Goal: Task Accomplishment & Management: Use online tool/utility

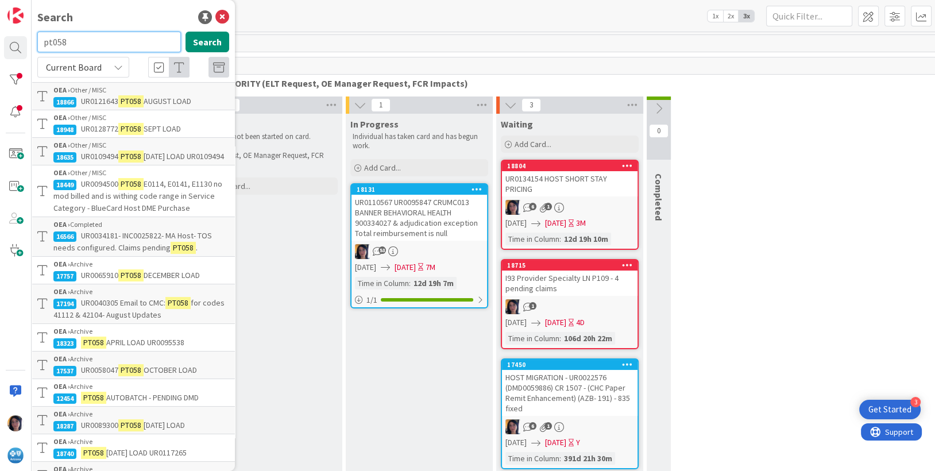
click at [83, 41] on input "pt058" at bounding box center [109, 42] width 144 height 21
type input "pt058 nov"
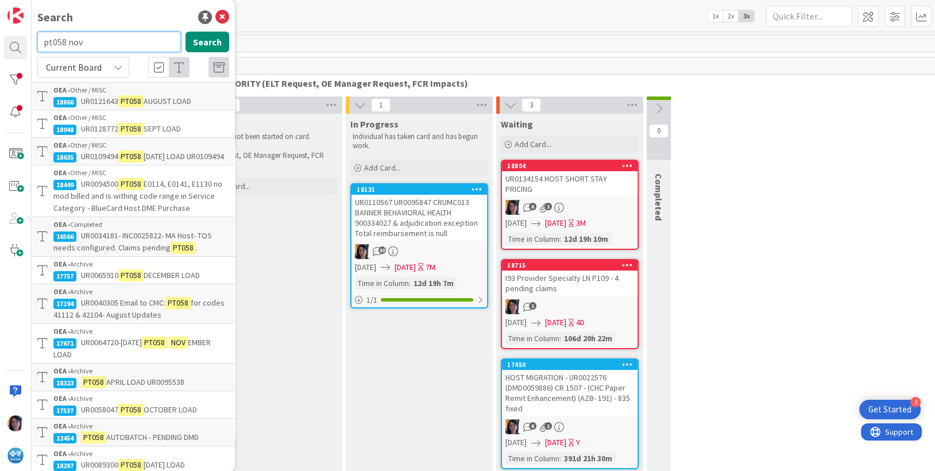
drag, startPoint x: 95, startPoint y: 40, endPoint x: 91, endPoint y: 47, distance: 8.8
click at [95, 39] on input "pt058 nov" at bounding box center [109, 42] width 144 height 21
click at [23, 154] on span at bounding box center [15, 153] width 23 height 23
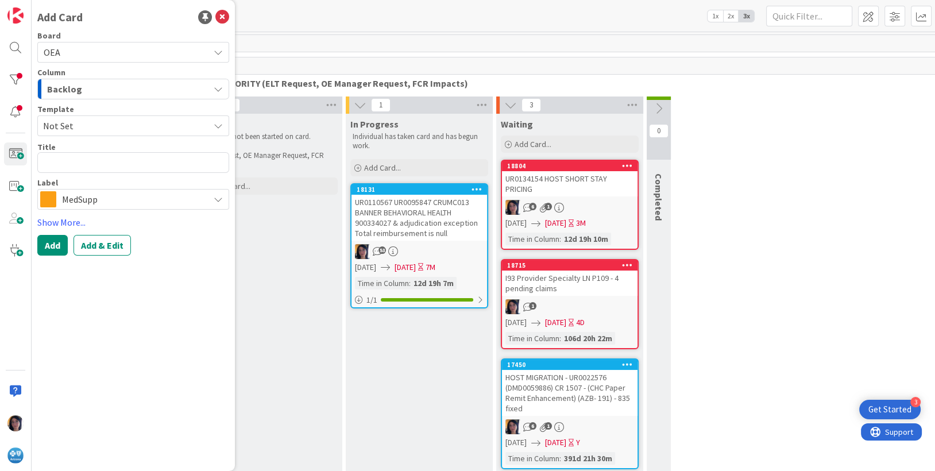
click at [60, 91] on span "Backlog" at bounding box center [64, 89] width 35 height 15
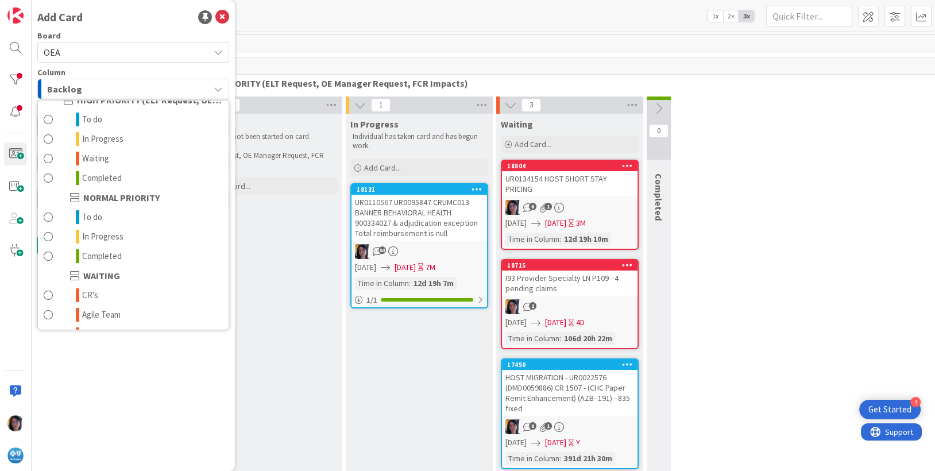
scroll to position [112, 0]
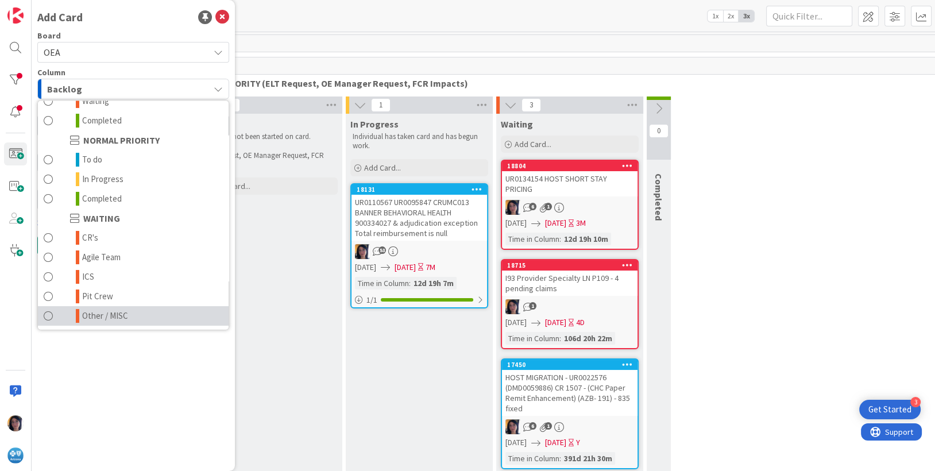
click at [88, 311] on span "Other / MISC" at bounding box center [105, 316] width 46 height 14
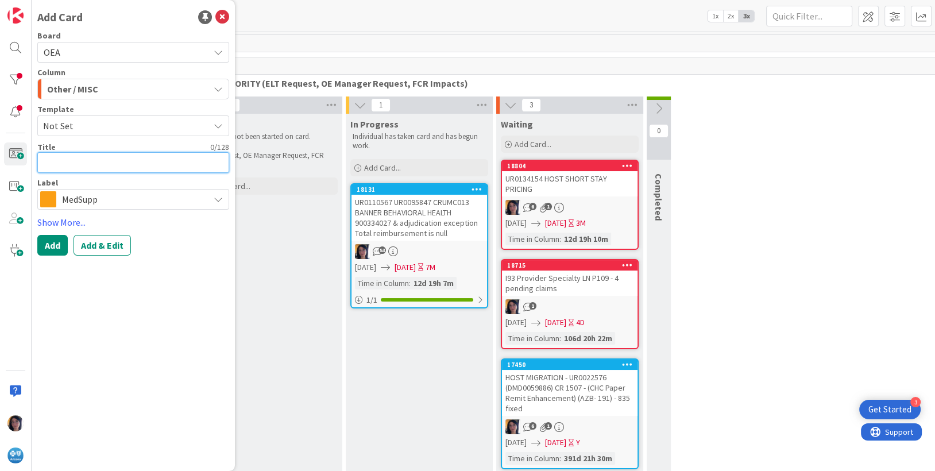
click at [63, 163] on textarea at bounding box center [133, 162] width 192 height 21
type textarea "x"
type textarea "P"
type textarea "x"
type textarea "PT"
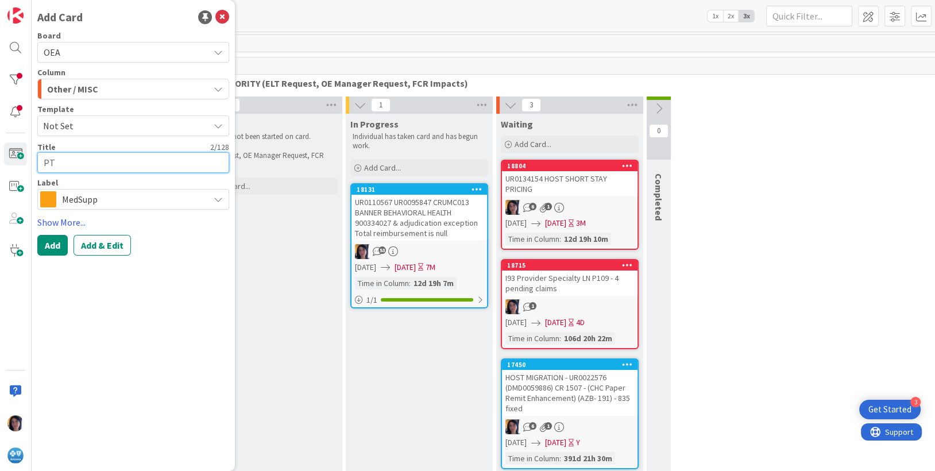
type textarea "x"
type textarea "PT0"
type textarea "x"
type textarea "PT05"
type textarea "x"
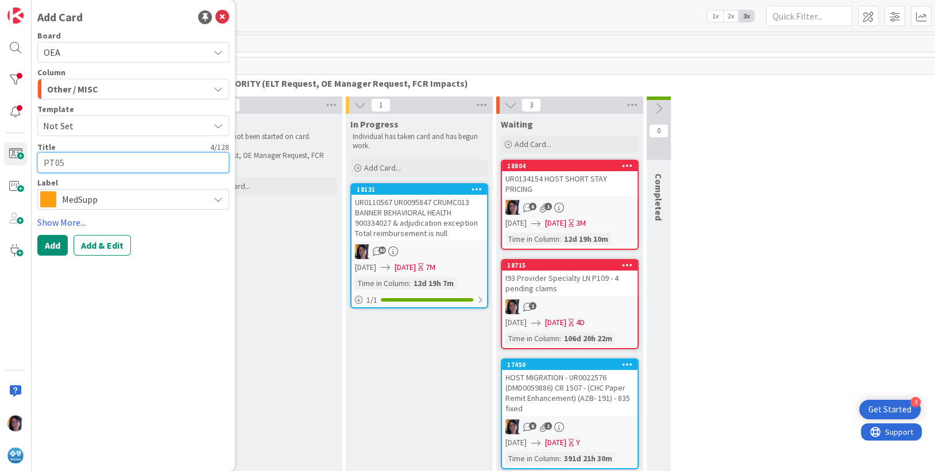
type textarea "PT058"
type textarea "x"
type textarea "PT058"
type textarea "x"
type textarea "PT058 O"
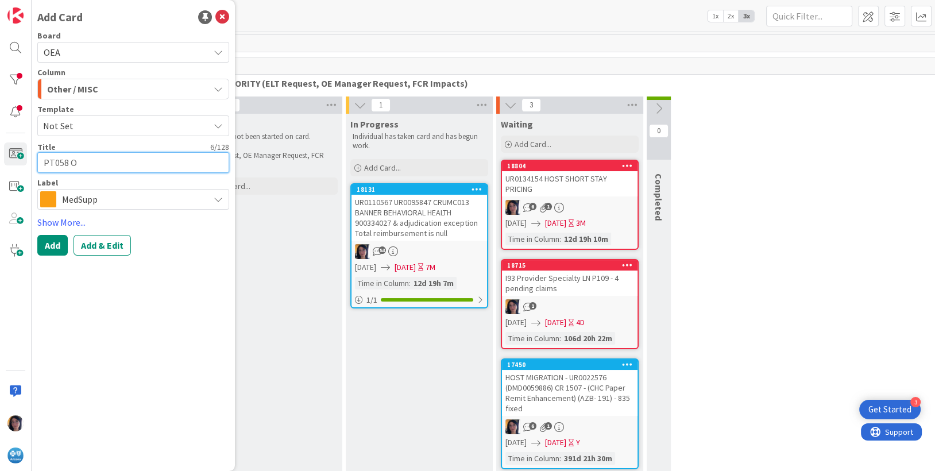
type textarea "x"
type textarea "PT058 OT"
type textarea "x"
type textarea "PT058 O"
type textarea "x"
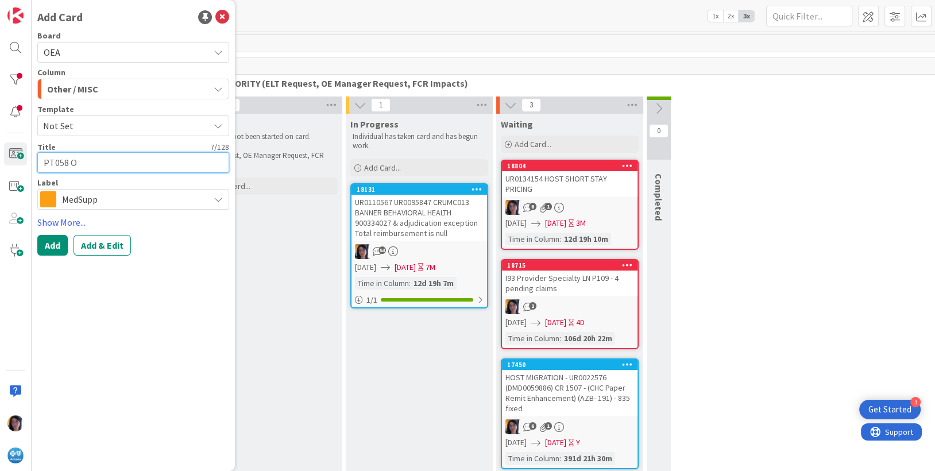
type textarea "PT058"
type textarea "x"
type textarea "PT058"
type textarea "x"
type textarea "PT058 N"
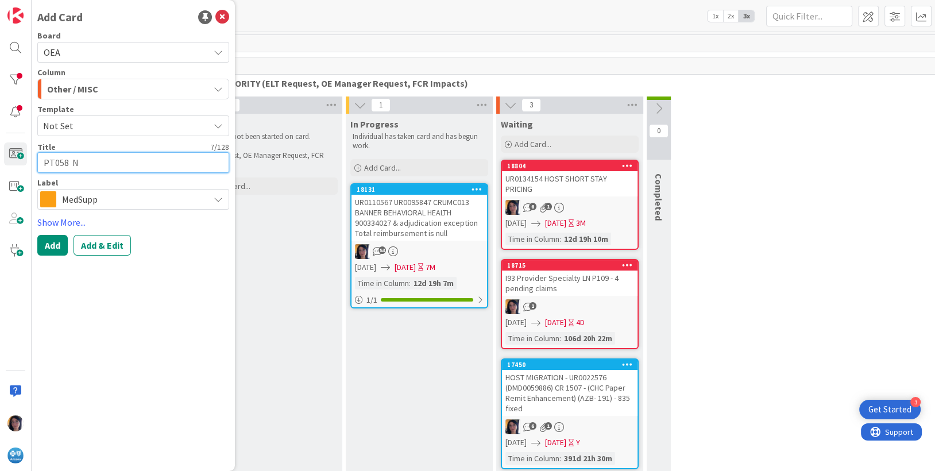
type textarea "x"
type textarea "PT058 Nov"
type textarea "x"
type textarea "PT058 Nove"
type textarea "x"
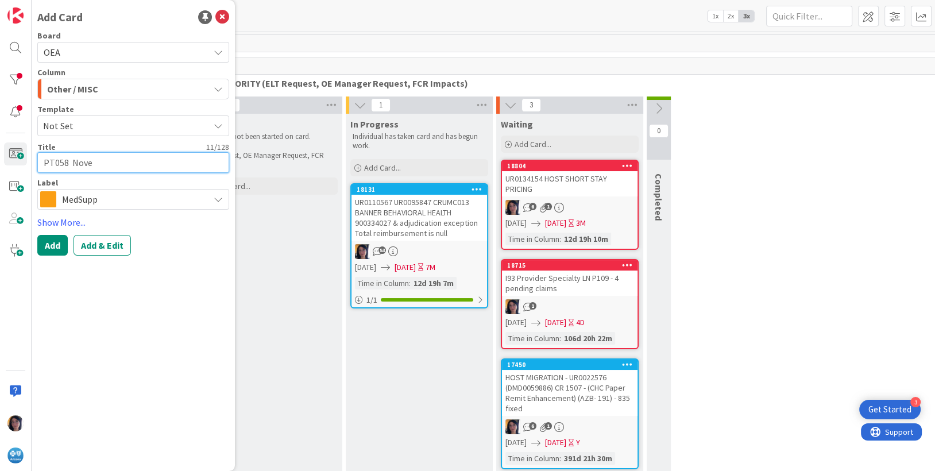
type textarea "PT058 Nove"
type textarea "x"
type textarea "PT058 Nove"
type textarea "x"
type textarea "PT058 Nov"
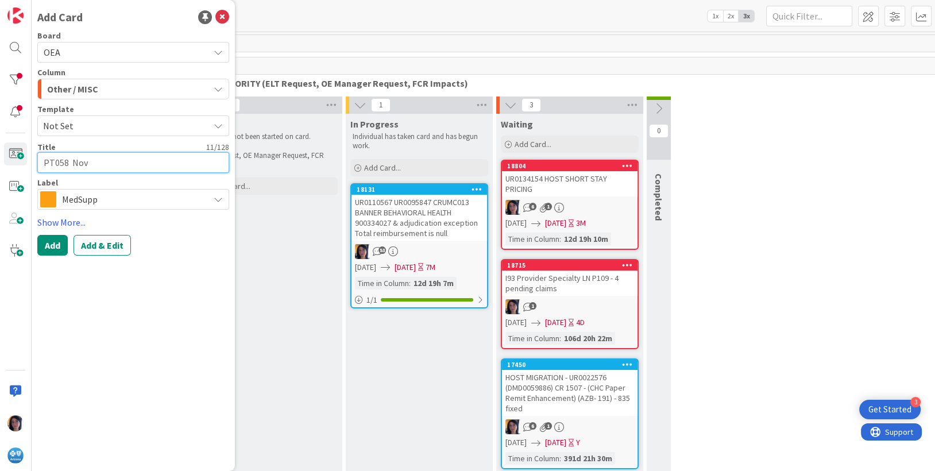
type textarea "x"
type textarea "PT058 No"
type textarea "x"
type textarea "PT058 N"
type textarea "x"
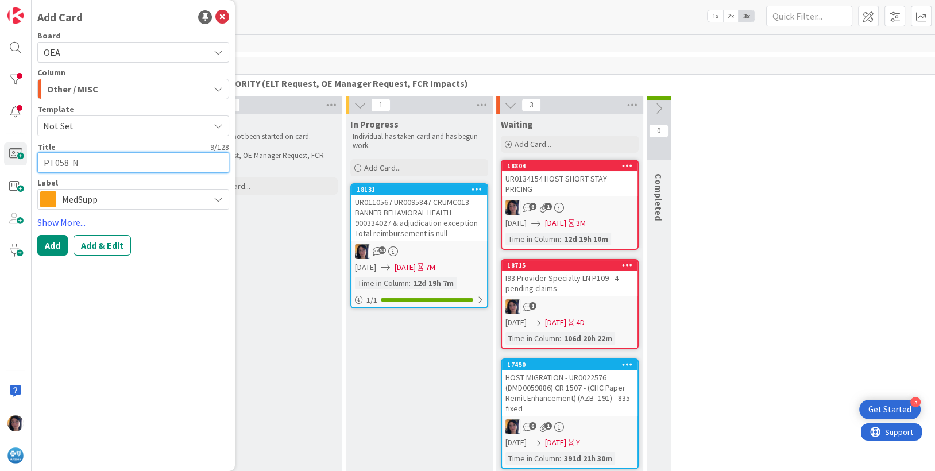
type textarea "PT058"
type textarea "x"
type textarea "PT058"
type textarea "x"
type textarea "PT058 N"
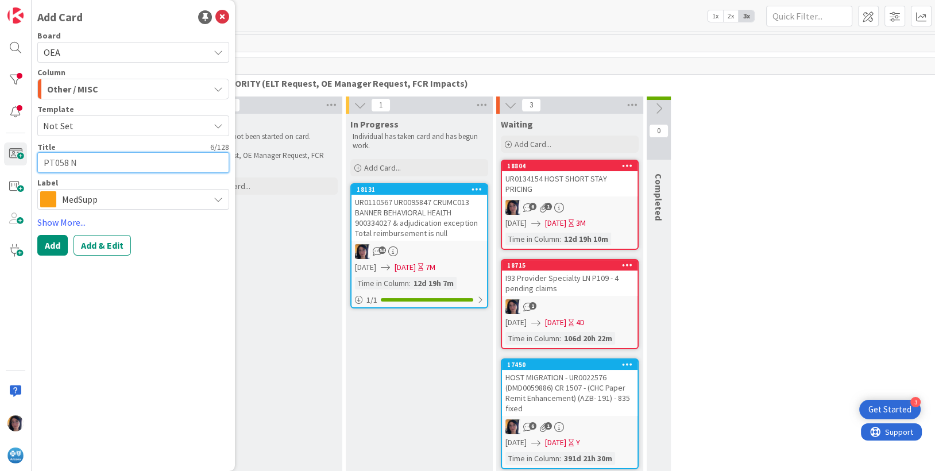
type textarea "x"
type textarea "PT058 NO"
type textarea "x"
type textarea "PT058 NOV"
type textarea "x"
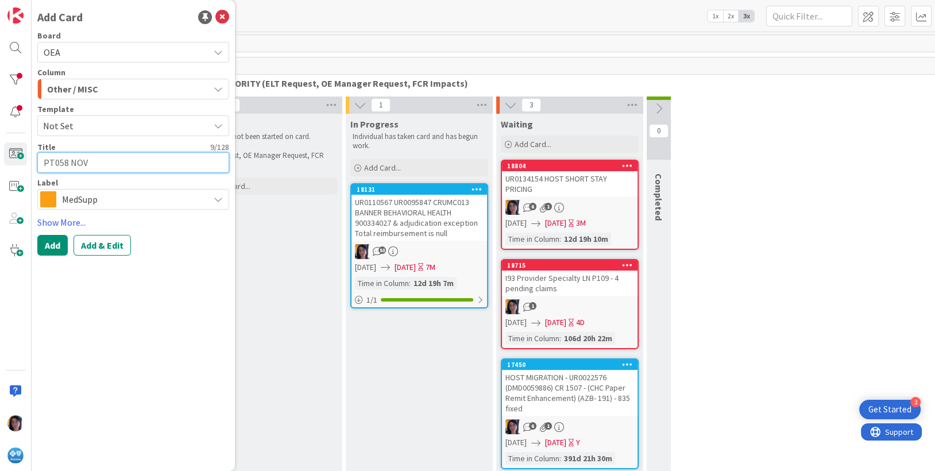
type textarea "PT058 [DATE]"
type textarea "x"
type textarea "PT058 [DATE]"
type textarea "x"
type textarea "PT058 [DATE]"
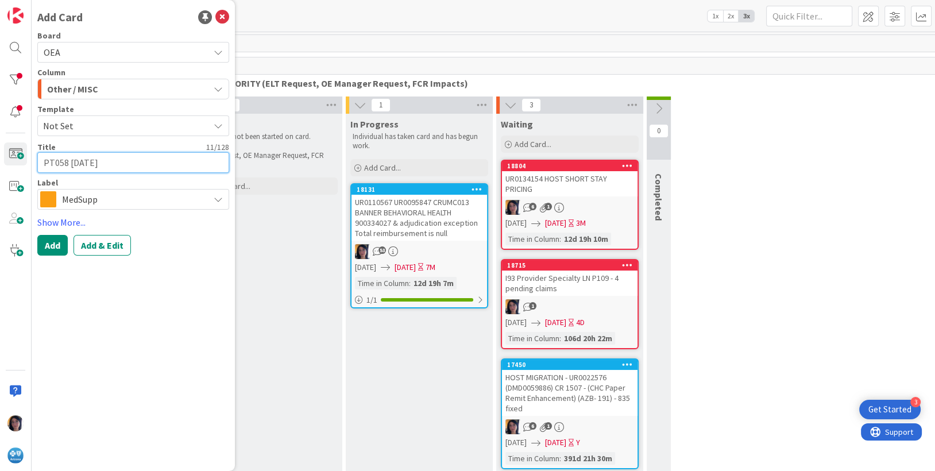
type textarea "x"
type textarea "PT058 NOV"
type textarea "x"
type textarea "PT058 [DATE]"
type textarea "x"
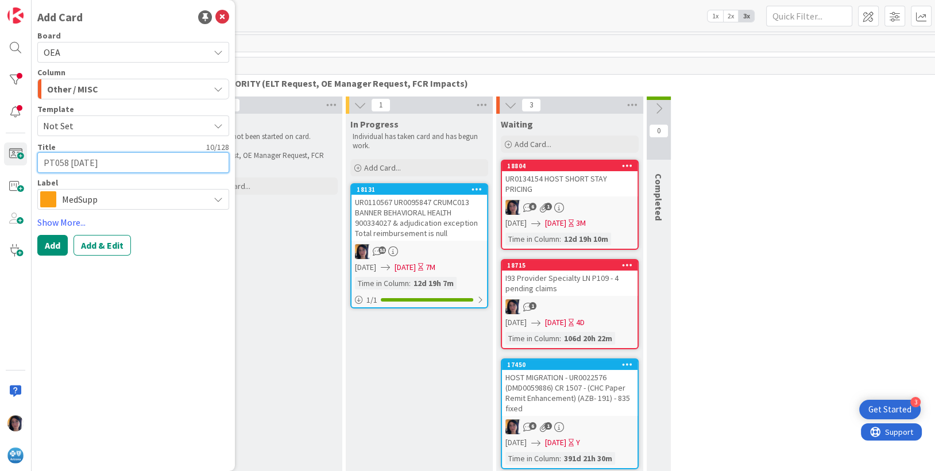
type textarea "PT058 [DATE]"
type textarea "x"
type textarea "PT058 NOV202"
type textarea "x"
type textarea "PT058 [DATE]"
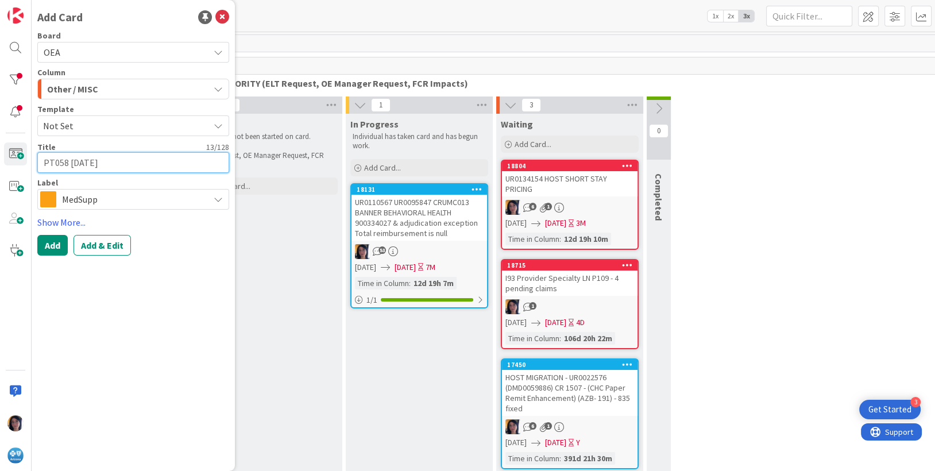
type textarea "x"
type textarea "PT058 [DATE]"
type textarea "x"
type textarea "PT058 [DATE]"
type textarea "x"
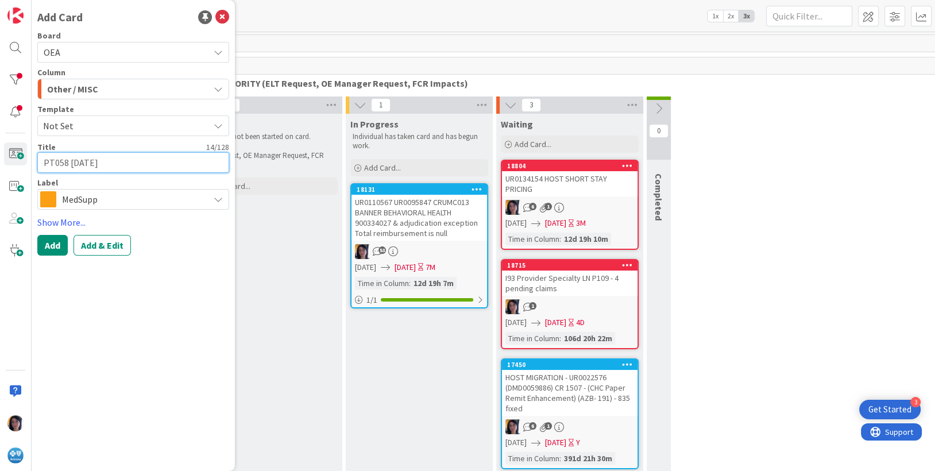
type textarea "PT058 NOV202"
type textarea "x"
type textarea "PT058 [DATE]"
type textarea "x"
type textarea "PT058 [DATE]"
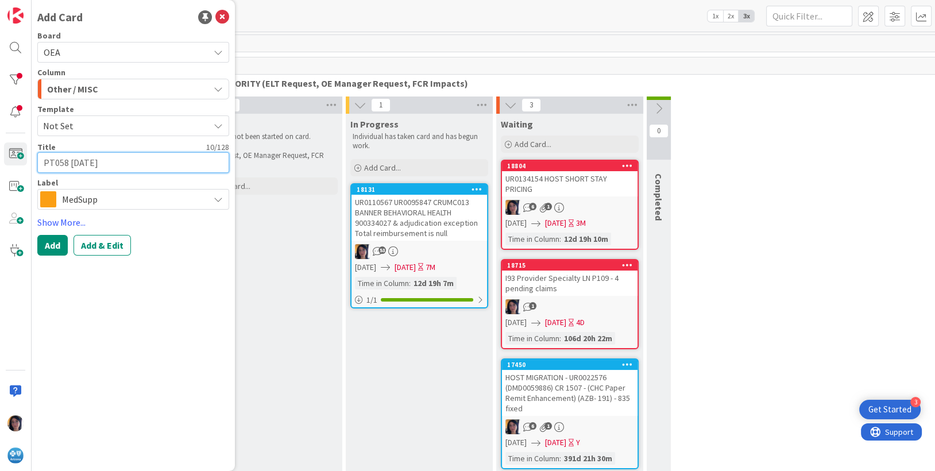
type textarea "x"
type textarea "PT058 NOV"
type textarea "x"
type textarea "PT058 NOV"
type textarea "x"
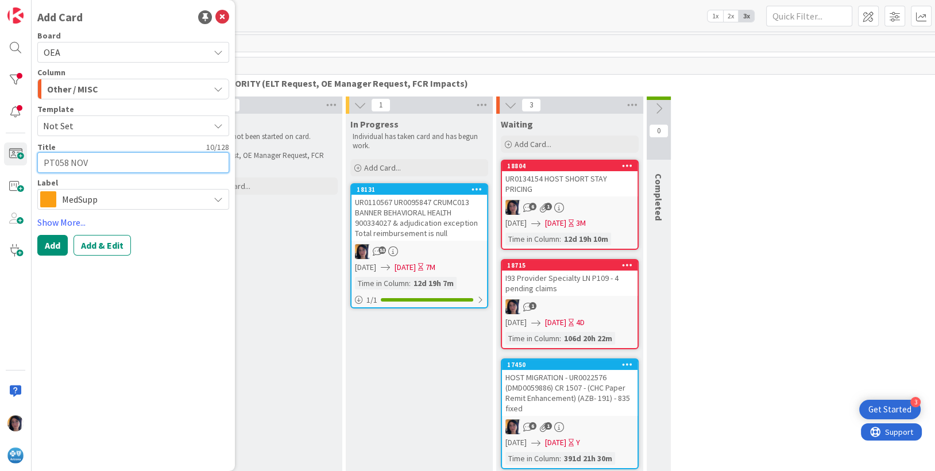
type textarea "PT058 [DATE]"
type textarea "x"
type textarea "PT058 [DATE]"
type textarea "x"
type textarea "PT058 NOV 202"
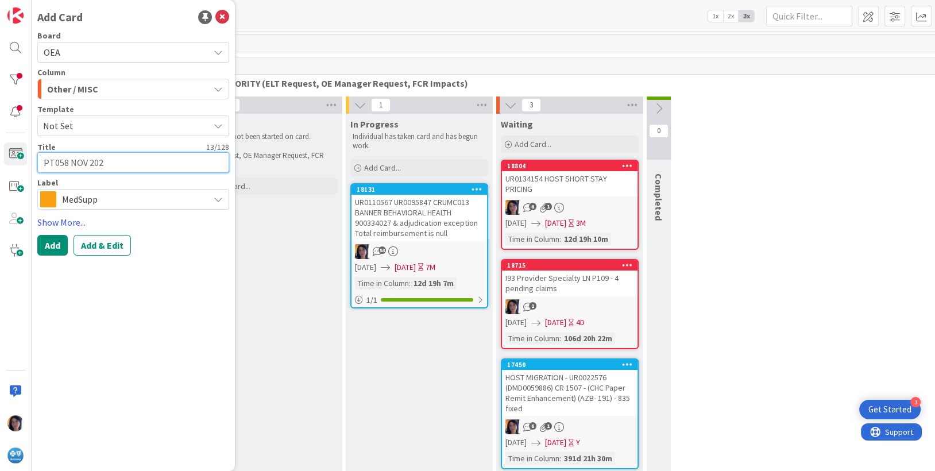
type textarea "x"
type textarea "PT058 [DATE]"
type textarea "x"
type textarea "PT058 [DATE]"
type textarea "x"
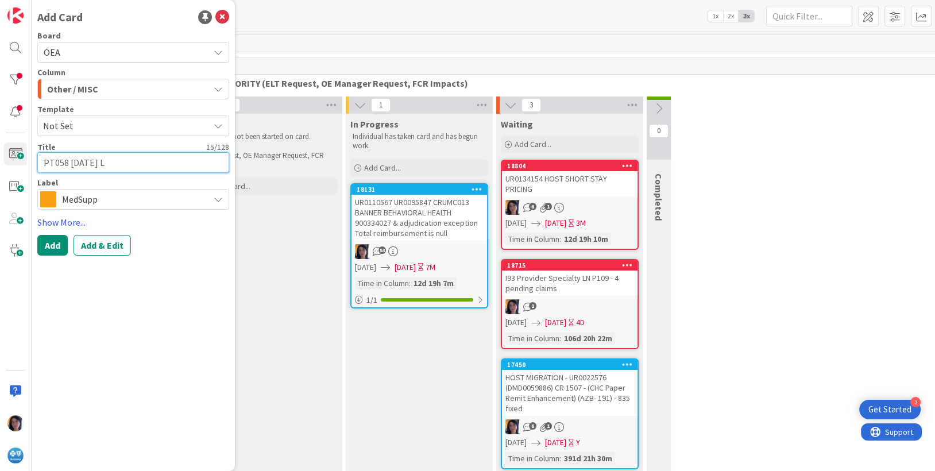
type textarea "PT058 [DATE] LA"
type textarea "x"
type textarea "PT058 [DATE] LAO"
type textarea "x"
type textarea "PT058 [DATE] LAOD"
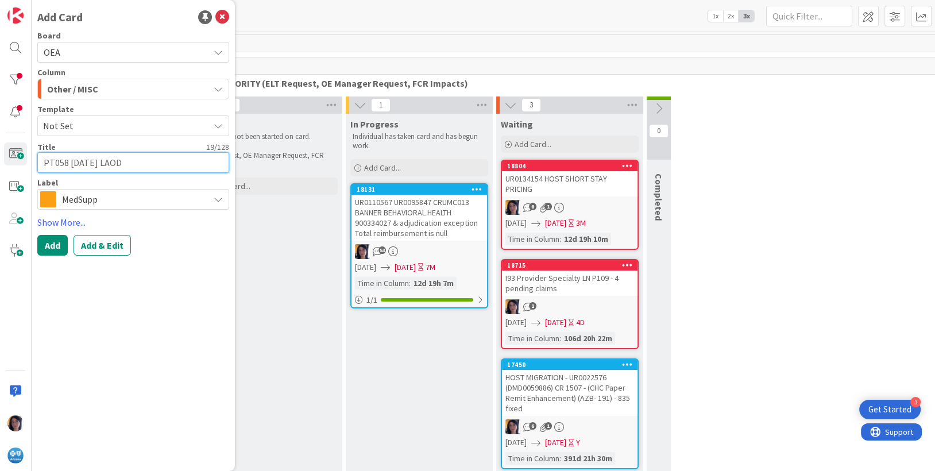
type textarea "x"
type textarea "PT058 [DATE] LAOD"
type textarea "x"
type textarea "PT058 [DATE] LAOD"
type textarea "x"
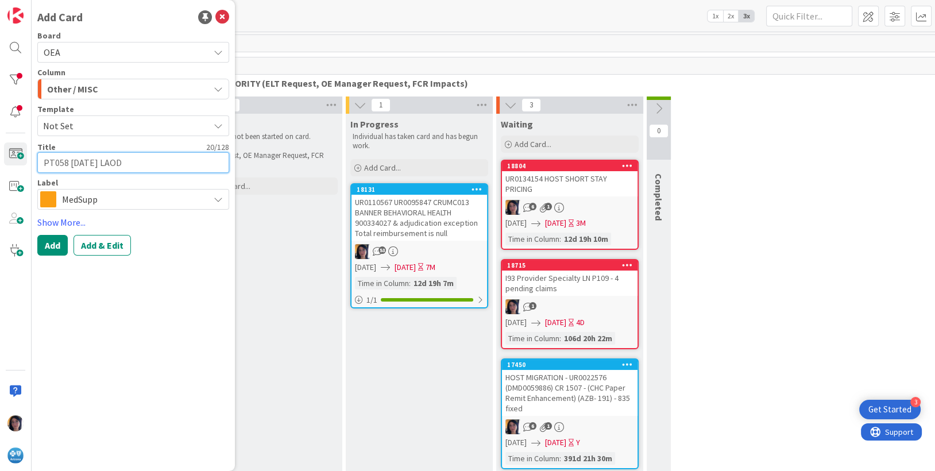
type textarea "PT058 [DATE] LAO"
type textarea "x"
type textarea "PT058 [DATE] LA"
type textarea "x"
type textarea "PT058 [DATE] L"
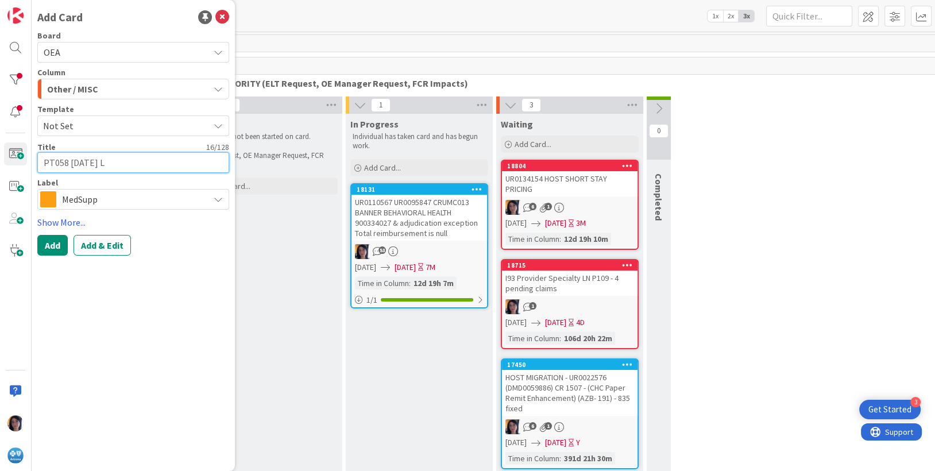
type textarea "x"
type textarea "PT058 [DATE] LO"
type textarea "x"
type textarea "PT058 [DATE] LOA"
type textarea "x"
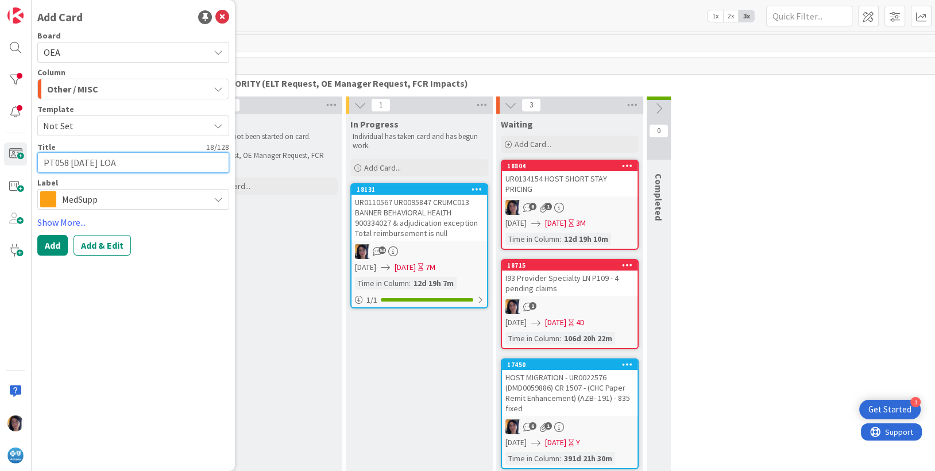
type textarea "PT058 [DATE] LOAD"
type textarea "x"
type textarea "PT058 [DATE] LOAD"
click at [66, 207] on span "MedSupp" at bounding box center [132, 199] width 141 height 16
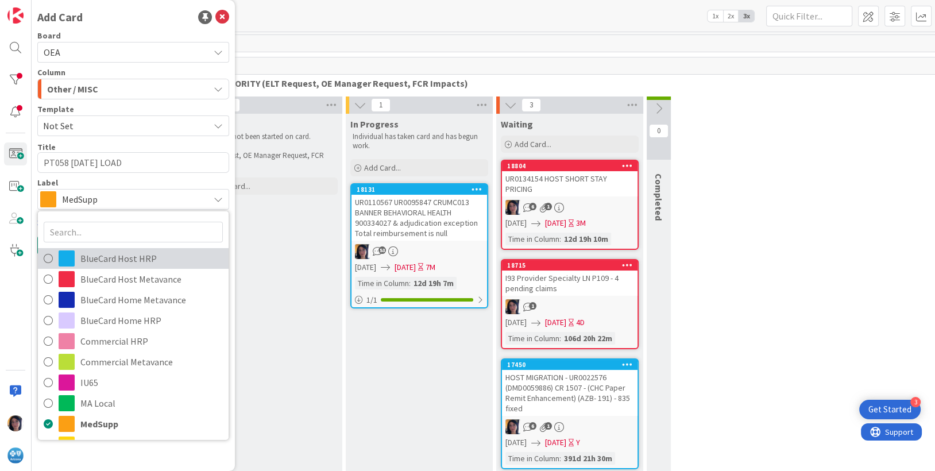
click at [102, 254] on span "BlueCard Host HRP" at bounding box center [151, 258] width 142 height 17
type textarea "x"
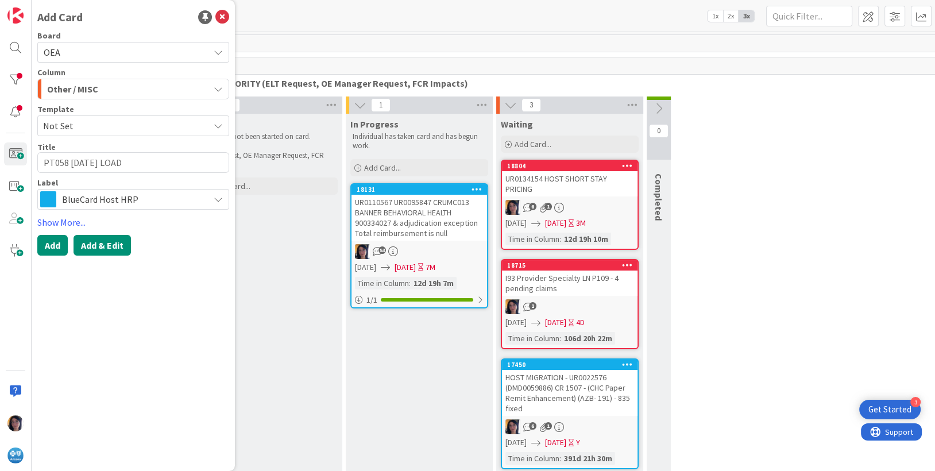
click at [121, 245] on button "Add & Edit" at bounding box center [101, 245] width 57 height 21
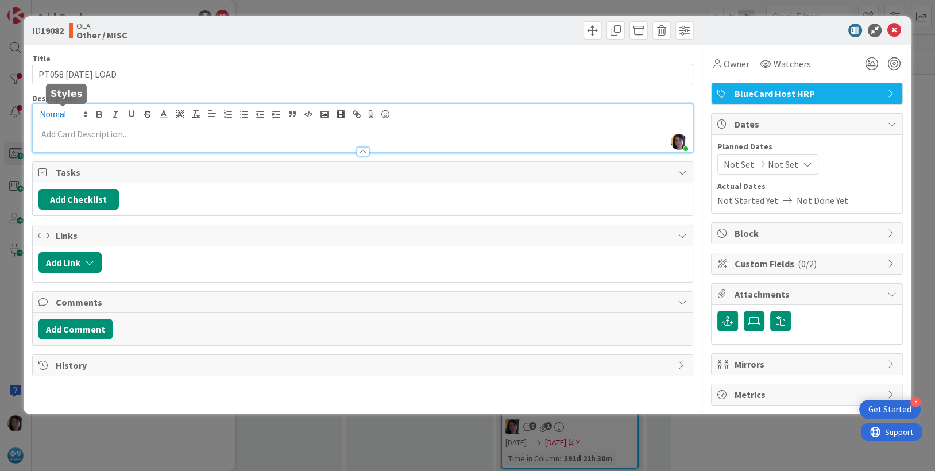
click at [77, 113] on div "[PERSON_NAME] just joined" at bounding box center [363, 128] width 660 height 48
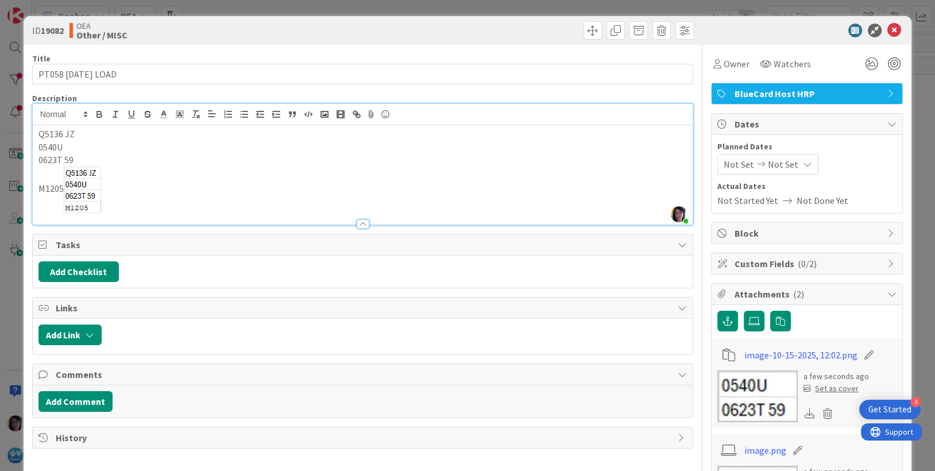
click at [97, 169] on img at bounding box center [82, 190] width 37 height 47
click at [134, 193] on p "M1205" at bounding box center [362, 190] width 649 height 47
drag, startPoint x: 67, startPoint y: 167, endPoint x: 111, endPoint y: 199, distance: 54.5
click at [111, 199] on p "M1205" at bounding box center [362, 190] width 649 height 47
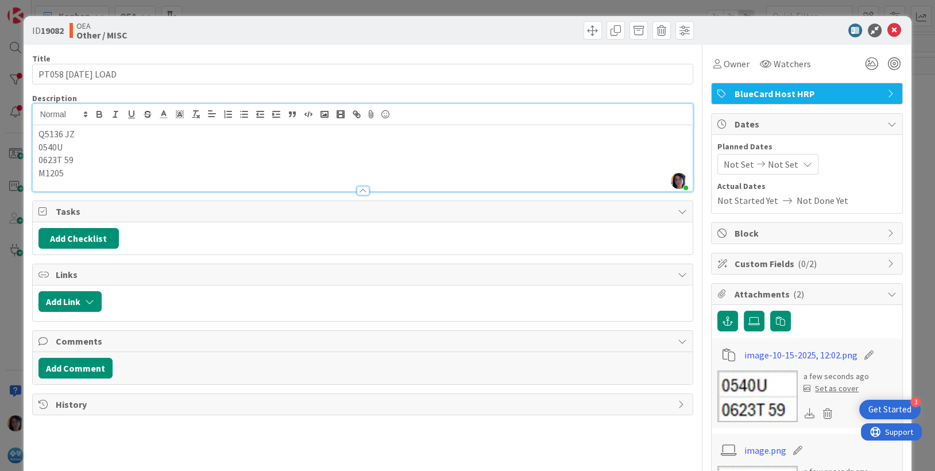
click at [83, 133] on p "Q5136 JZ" at bounding box center [362, 133] width 649 height 13
click at [122, 145] on p "0540U" at bounding box center [362, 147] width 649 height 13
click at [82, 136] on p "Q5136 JZ" at bounding box center [362, 133] width 649 height 13
click at [105, 134] on p "Q5136 JZ - 202526200112010" at bounding box center [362, 133] width 649 height 13
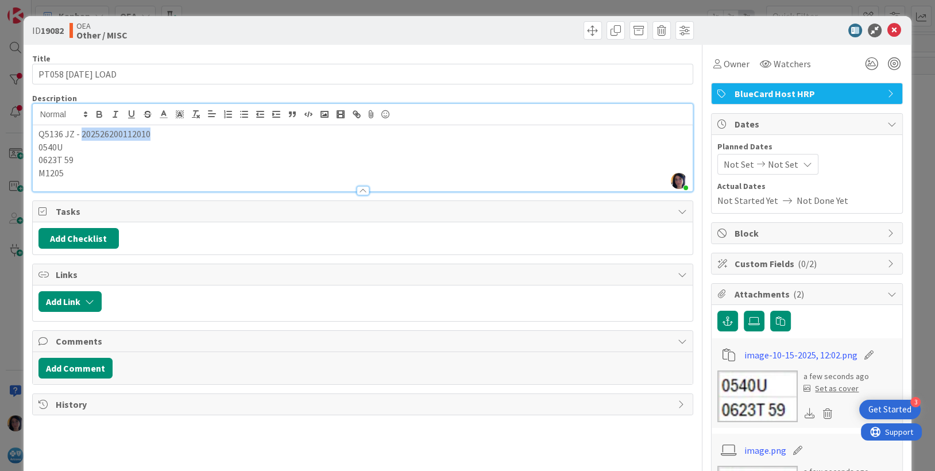
copy p "202526200112010"
click at [36, 133] on div "Q5136 JZ - 202526200112010 0540U 0623T 59 M1205" at bounding box center [363, 158] width 660 height 66
drag, startPoint x: 84, startPoint y: 149, endPoint x: 91, endPoint y: 152, distance: 8.2
click at [84, 149] on p "0540U" at bounding box center [362, 147] width 649 height 13
click at [85, 161] on p "0623T 59" at bounding box center [362, 159] width 649 height 13
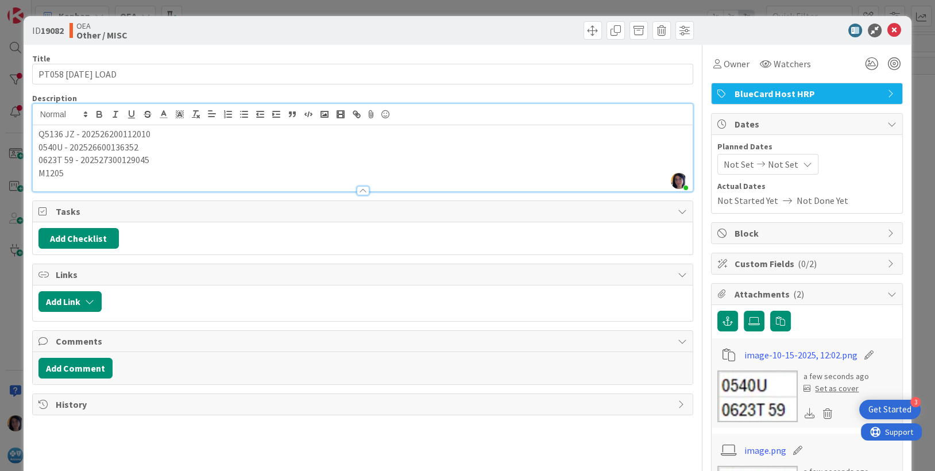
drag, startPoint x: 203, startPoint y: 160, endPoint x: 165, endPoint y: 167, distance: 38.4
click at [194, 161] on p "0623T 59 - 202527300129045" at bounding box center [362, 159] width 649 height 13
click at [65, 177] on p "M1205" at bounding box center [362, 173] width 649 height 13
click at [169, 183] on div at bounding box center [363, 185] width 660 height 12
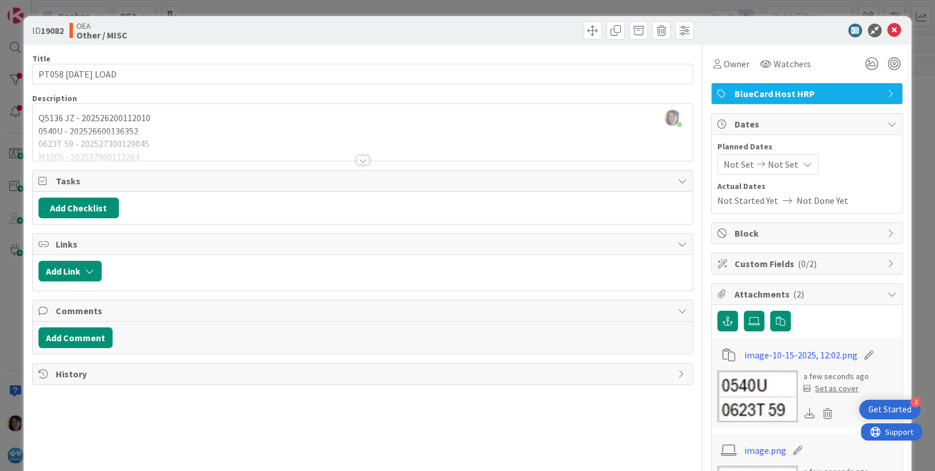
click at [135, 118] on p "Q5136 JZ - 202526200112010" at bounding box center [362, 117] width 649 height 13
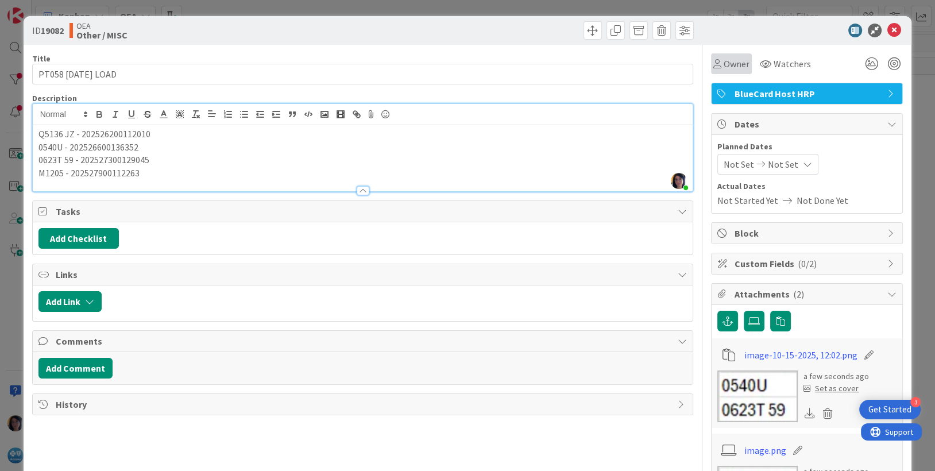
click at [724, 60] on span "Owner" at bounding box center [737, 64] width 26 height 14
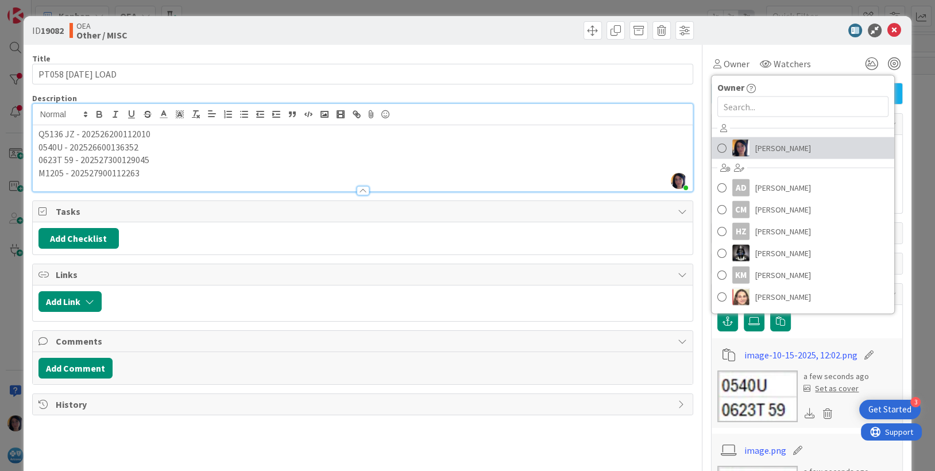
drag, startPoint x: 759, startPoint y: 144, endPoint x: 767, endPoint y: 123, distance: 22.2
click at [759, 144] on span "[PERSON_NAME]" at bounding box center [783, 148] width 56 height 17
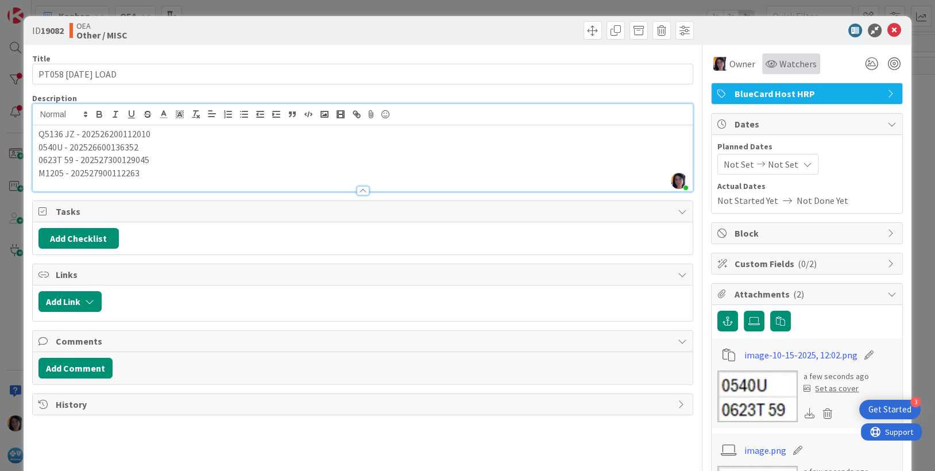
click at [779, 60] on span "Watchers" at bounding box center [797, 64] width 37 height 14
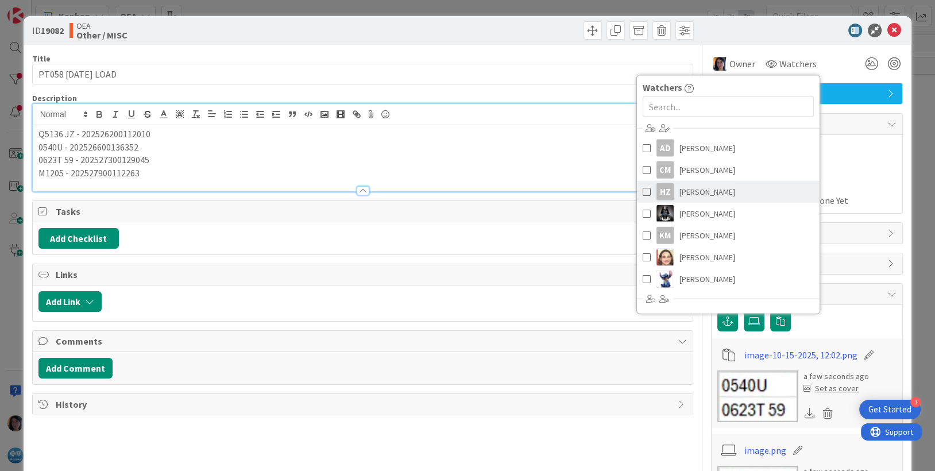
drag, startPoint x: 682, startPoint y: 194, endPoint x: 683, endPoint y: 200, distance: 5.8
click at [682, 194] on span "[PERSON_NAME]" at bounding box center [707, 191] width 56 height 17
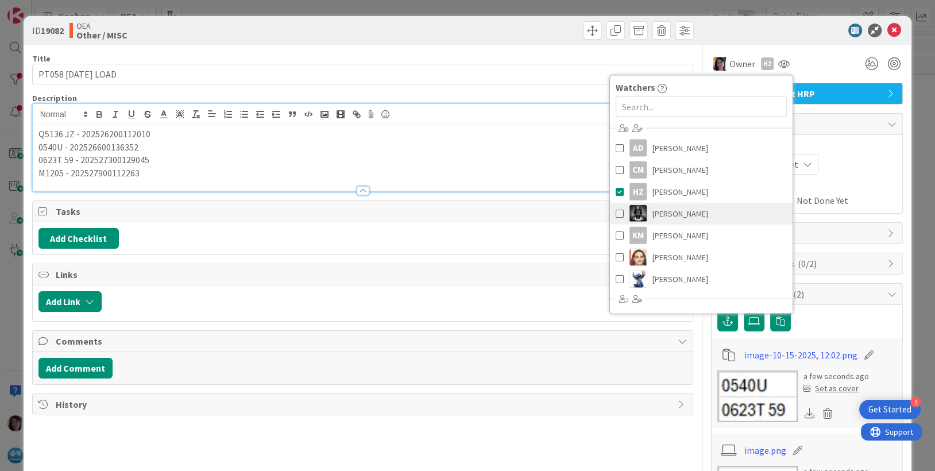
click at [682, 214] on link "[PERSON_NAME]" at bounding box center [701, 214] width 183 height 22
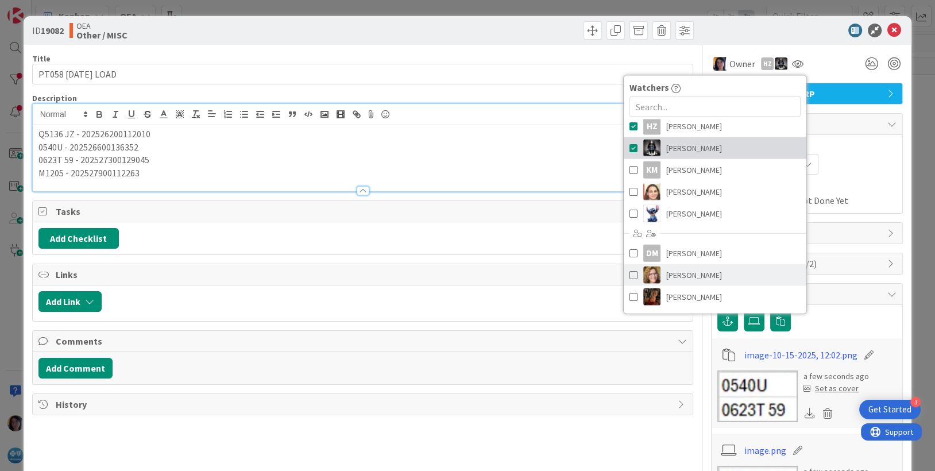
scroll to position [129, 0]
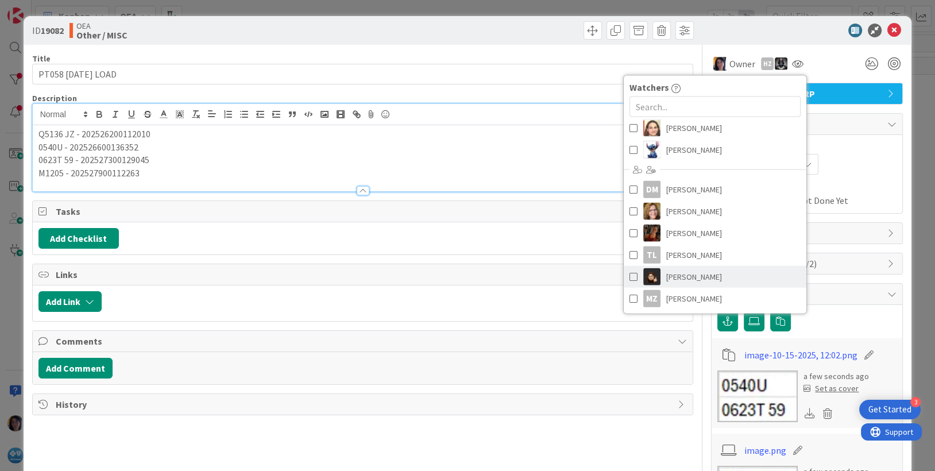
click at [692, 277] on span "[PERSON_NAME]" at bounding box center [694, 276] width 56 height 17
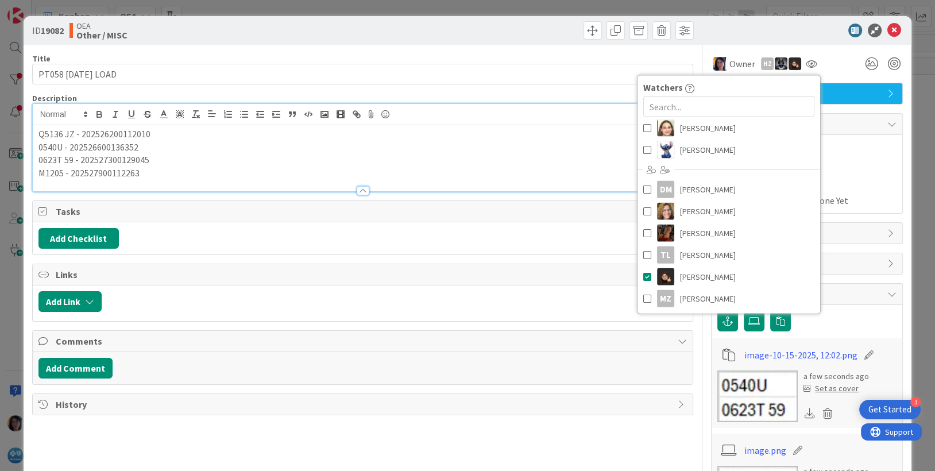
click at [877, 175] on div "Planned Dates Not Set Not Set Actual Dates Not Started Yet Not Done Yet" at bounding box center [806, 174] width 179 height 67
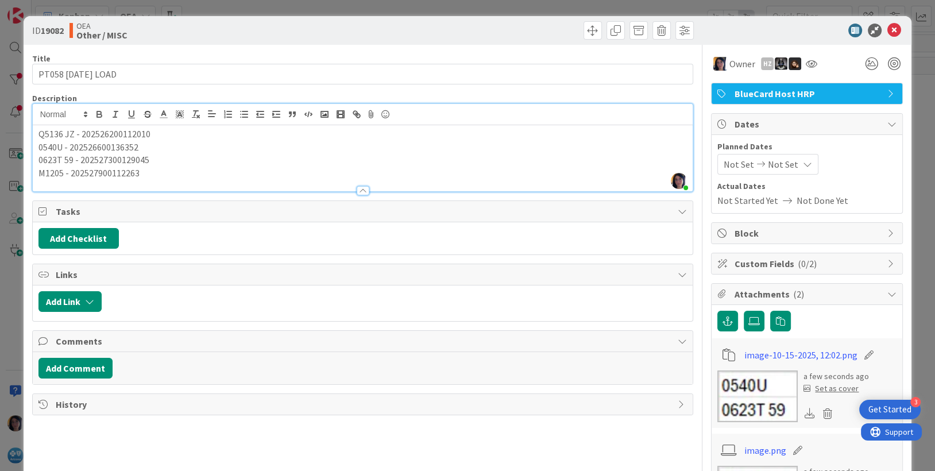
click at [724, 168] on span "Not Set" at bounding box center [739, 164] width 30 height 14
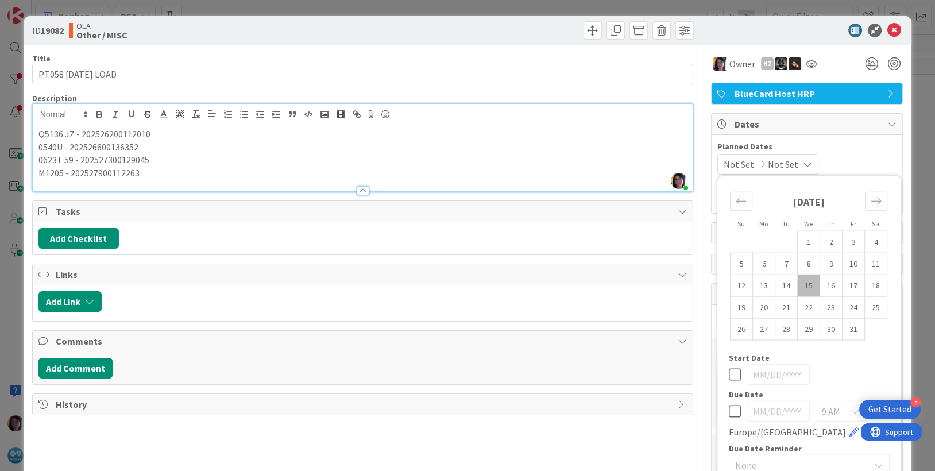
click at [798, 281] on td "15" at bounding box center [809, 285] width 22 height 22
type input "[DATE]"
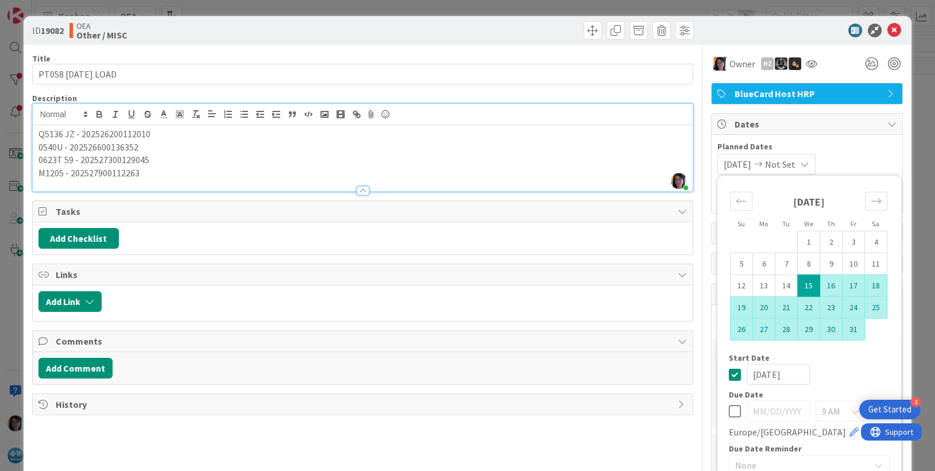
drag, startPoint x: 838, startPoint y: 331, endPoint x: 838, endPoint y: 325, distance: 5.8
click at [842, 331] on td "31" at bounding box center [853, 329] width 22 height 22
type input "[DATE]"
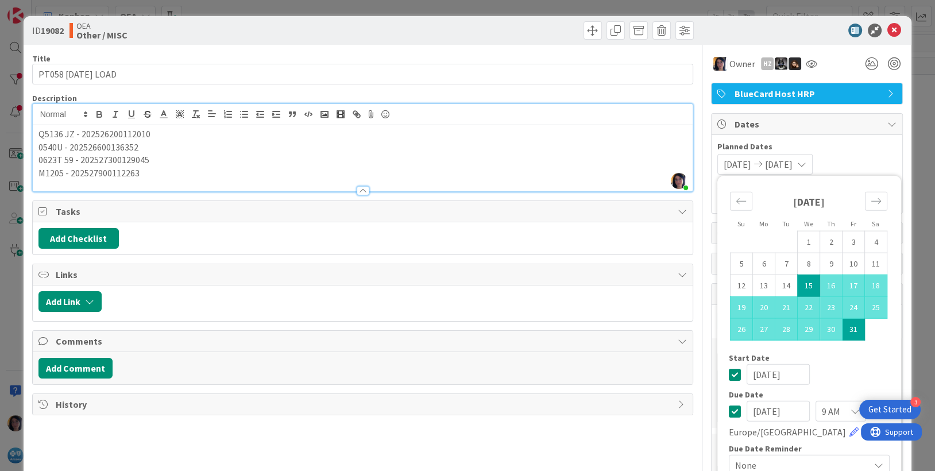
click at [528, 152] on p "0540U - 202526600136352" at bounding box center [362, 147] width 649 height 13
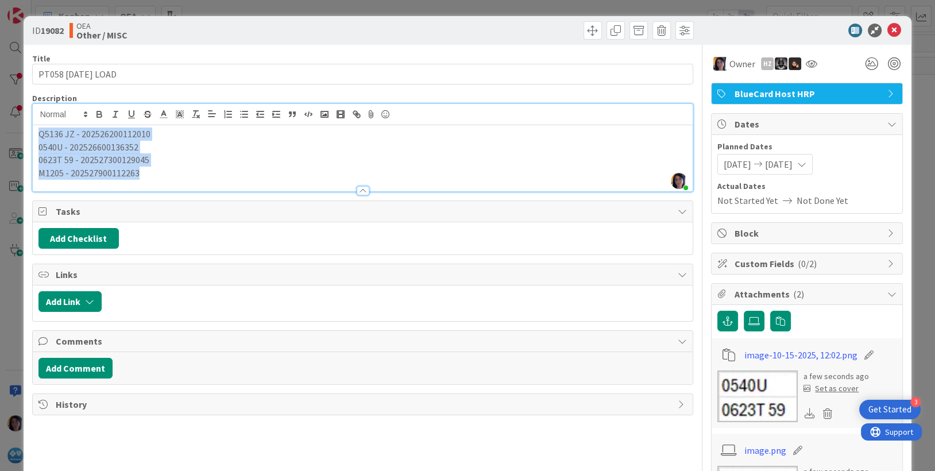
drag, startPoint x: 37, startPoint y: 133, endPoint x: 154, endPoint y: 175, distance: 124.8
click at [154, 175] on div "Q5136 JZ - 202526200112010 0540U - 202526600136352 0623T 59 - 202527300129045 M…" at bounding box center [363, 158] width 660 height 66
copy div "Q5136 JZ - 202526200112010 0540U - 202526600136352 0623T 59 - 202527300129045 M…"
click at [527, 144] on p "0540U - 202526600136352" at bounding box center [362, 147] width 649 height 13
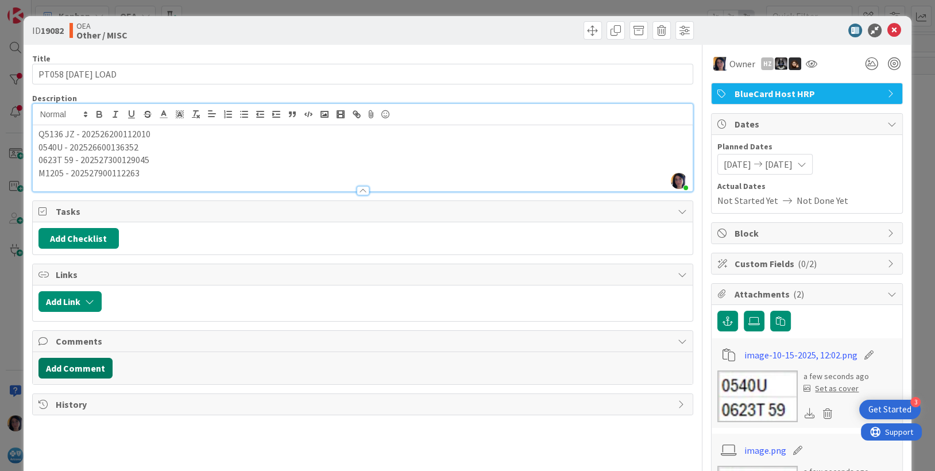
drag, startPoint x: 73, startPoint y: 364, endPoint x: 339, endPoint y: 343, distance: 266.1
click at [75, 363] on button "Add Comment" at bounding box center [75, 368] width 74 height 21
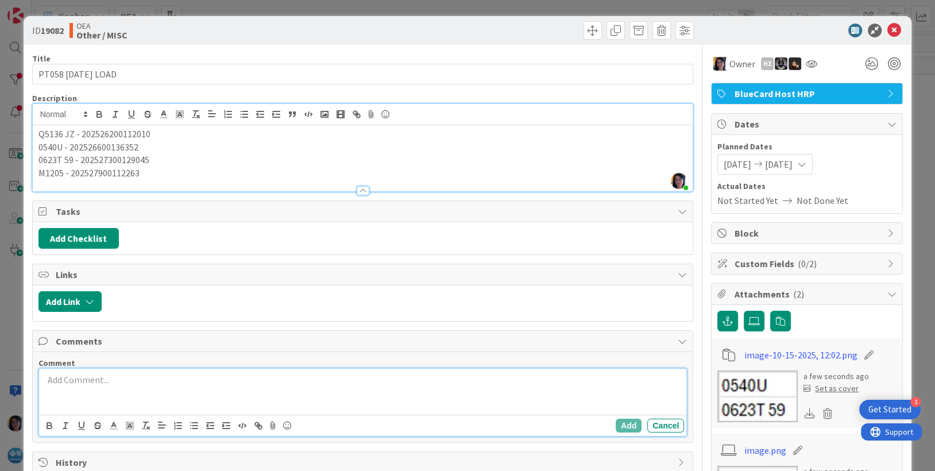
click at [82, 388] on div at bounding box center [363, 392] width 648 height 46
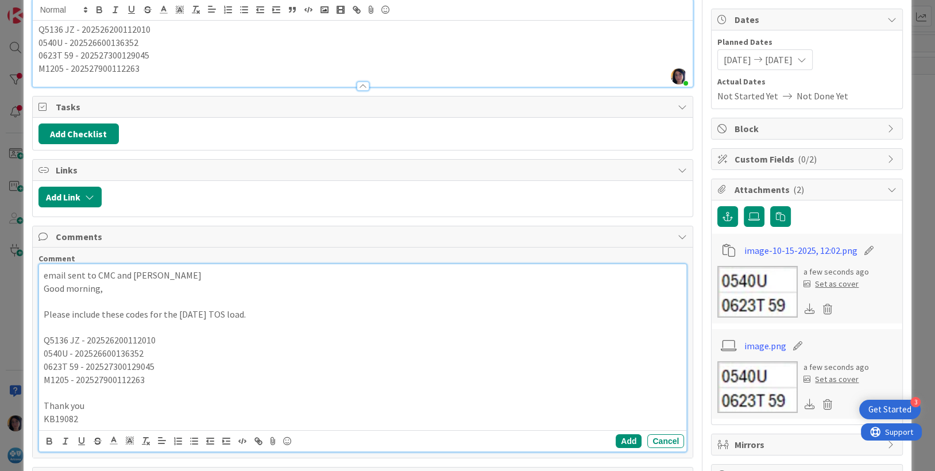
scroll to position [145, 0]
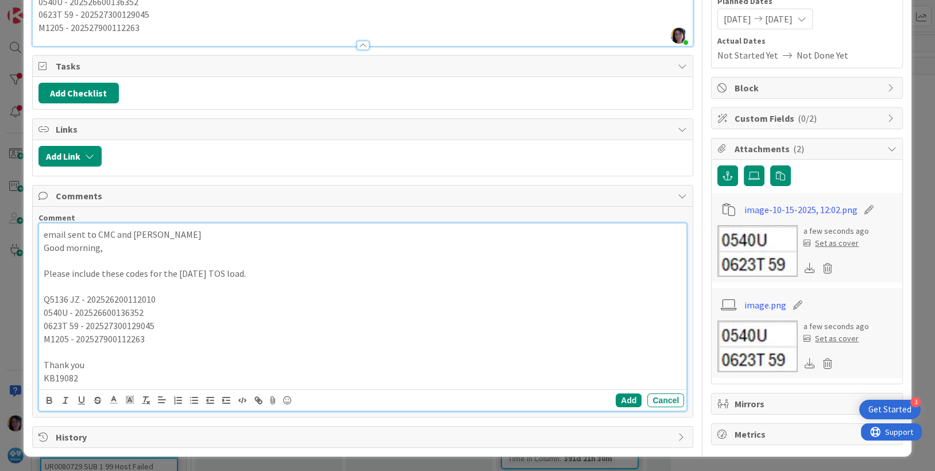
click at [41, 234] on div "email sent to CMC and [PERSON_NAME] Good morning, Please include these codes fo…" at bounding box center [363, 306] width 648 height 166
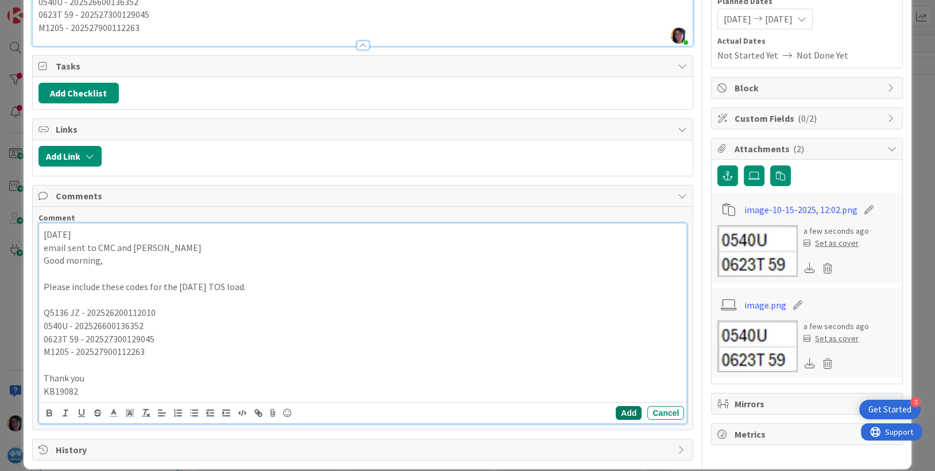
click at [621, 411] on button "Add" at bounding box center [629, 413] width 26 height 14
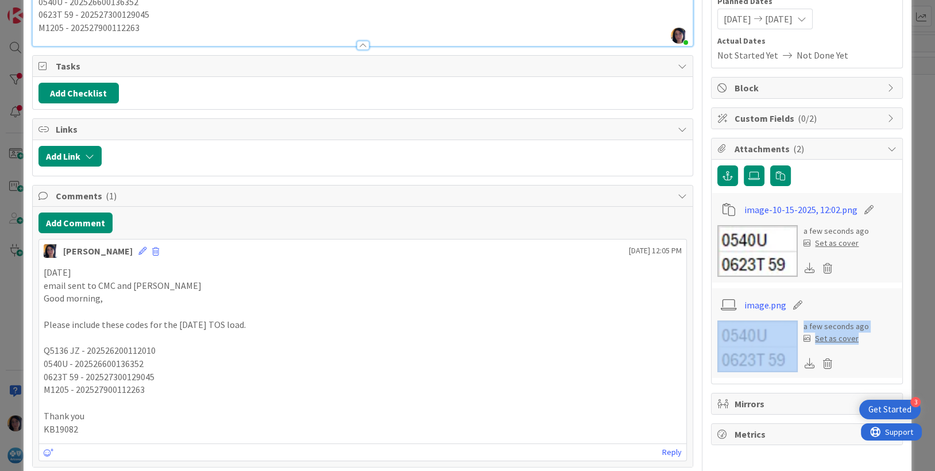
drag, startPoint x: 813, startPoint y: 363, endPoint x: 589, endPoint y: 370, distance: 224.0
click at [589, 370] on div "Title 20 / 128 PT058 [DATE] LOAD Description [PERSON_NAME] joined 2 m ago Q5136…" at bounding box center [467, 199] width 871 height 598
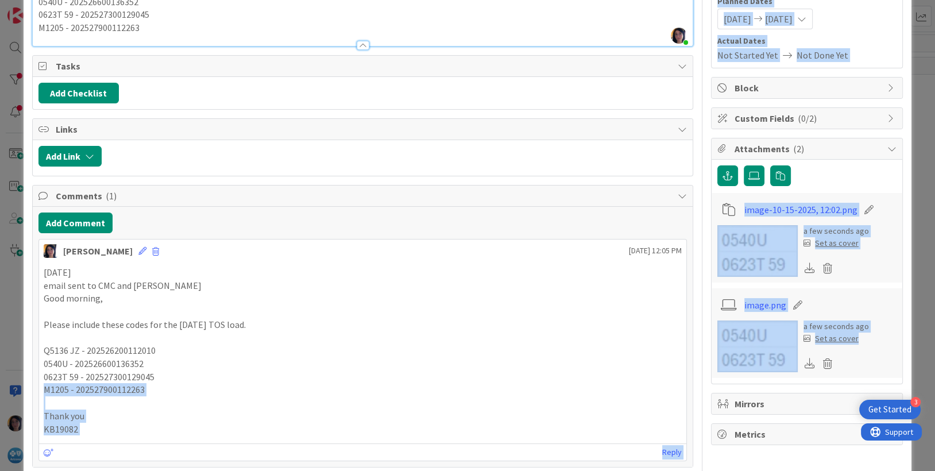
drag, startPoint x: 589, startPoint y: 370, endPoint x: 583, endPoint y: 368, distance: 6.0
click at [583, 368] on p "0540U - 202526600136352" at bounding box center [363, 363] width 639 height 13
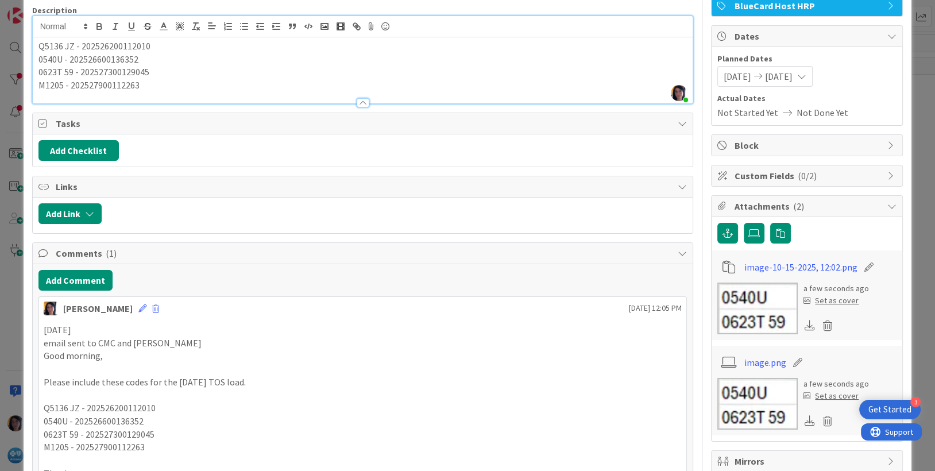
scroll to position [0, 0]
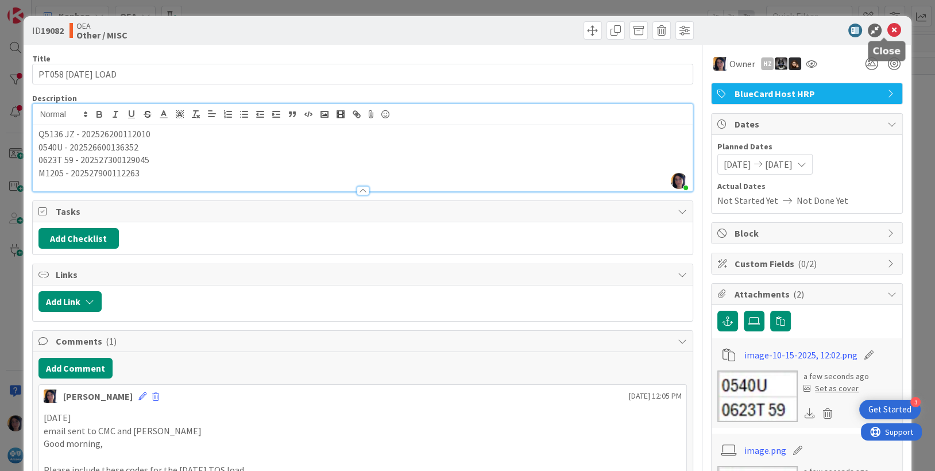
click at [887, 26] on icon at bounding box center [894, 31] width 14 height 14
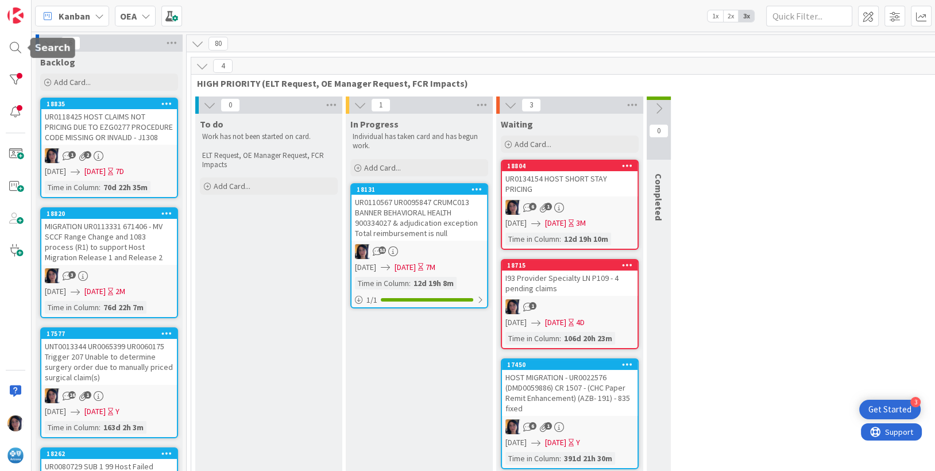
click at [3, 47] on div at bounding box center [16, 235] width 32 height 471
click at [16, 44] on div at bounding box center [15, 47] width 23 height 23
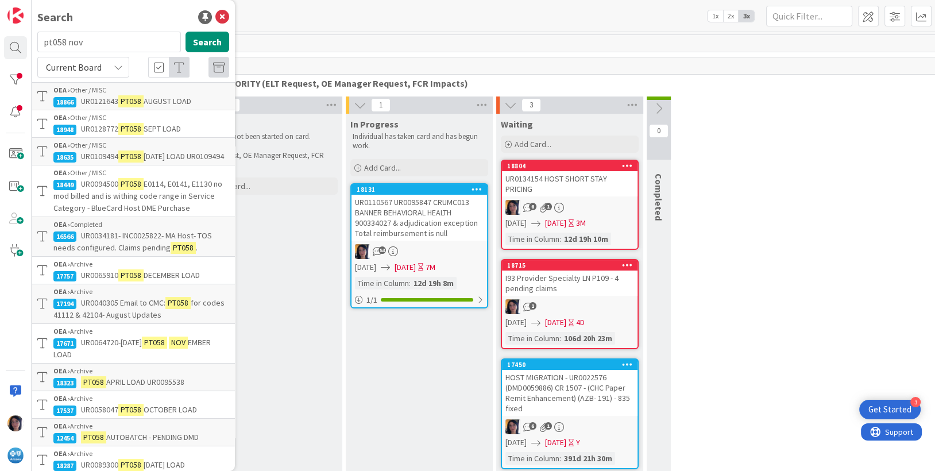
drag, startPoint x: 87, startPoint y: 41, endPoint x: 29, endPoint y: 44, distance: 58.7
click at [29, 44] on div "Search pt058 nov Search Current Board OEA › Other / MISC 18866 UR0121643 PT058 …" at bounding box center [16, 235] width 32 height 471
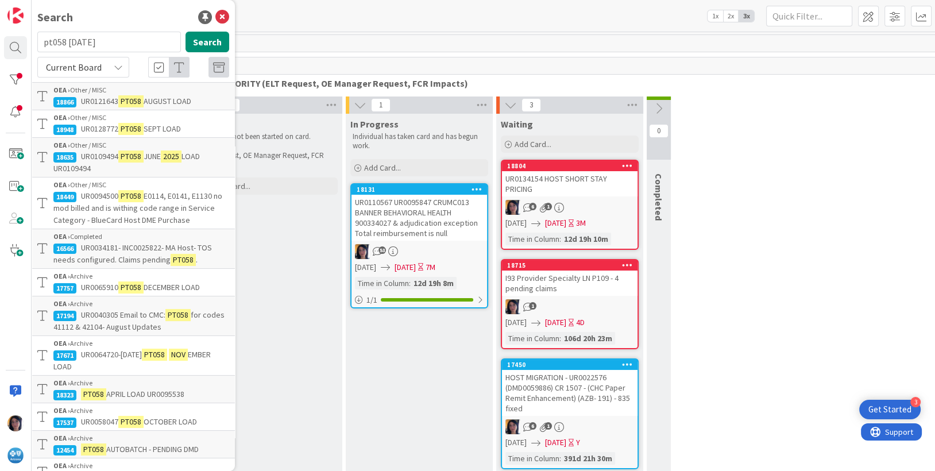
type input "pt058 [DATE]"
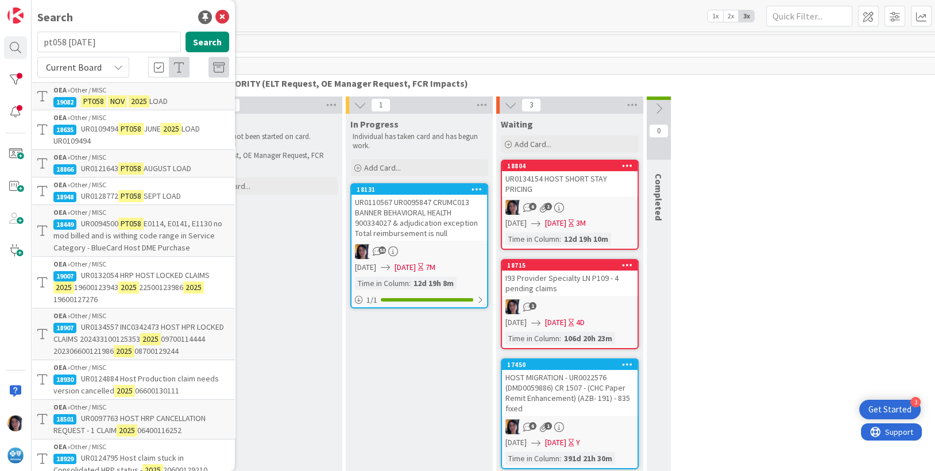
click at [106, 97] on span "PT058 [DATE] LOAD" at bounding box center [124, 101] width 87 height 10
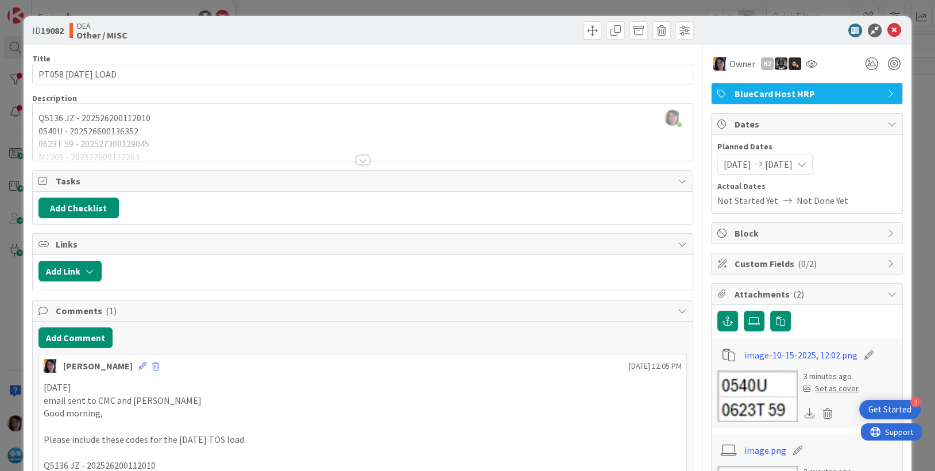
drag, startPoint x: 496, startPoint y: 212, endPoint x: 481, endPoint y: 209, distance: 15.2
click at [481, 209] on div "Add Checklist" at bounding box center [362, 208] width 649 height 21
click at [445, 139] on div at bounding box center [363, 145] width 660 height 29
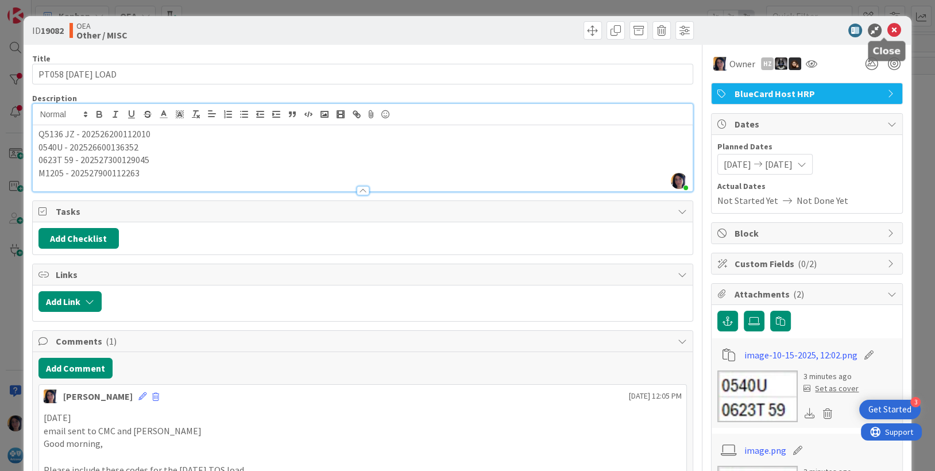
click at [887, 30] on icon at bounding box center [894, 31] width 14 height 14
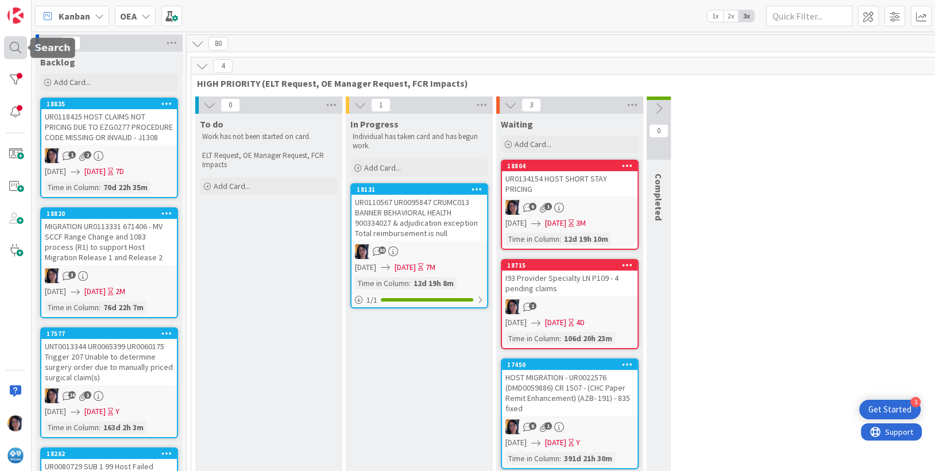
drag, startPoint x: 14, startPoint y: 49, endPoint x: 23, endPoint y: 56, distance: 11.0
click at [14, 49] on div at bounding box center [15, 47] width 23 height 23
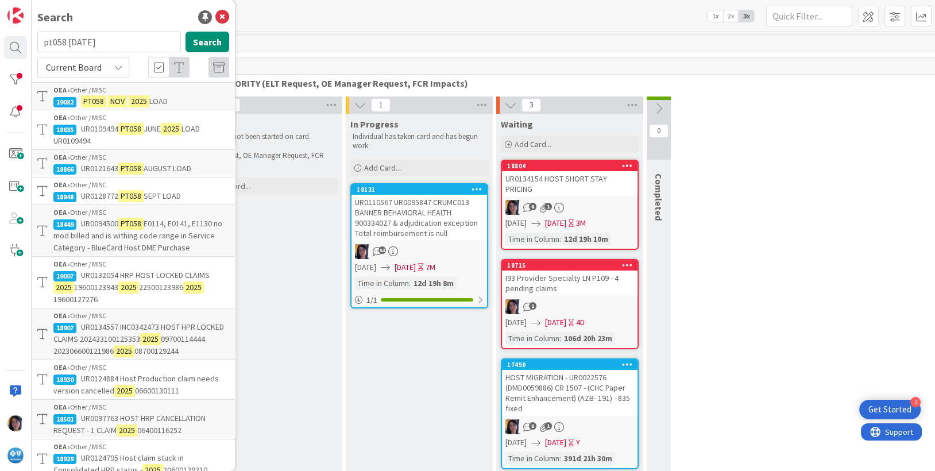
click at [756, 152] on div "0 To do Work has not been started on card. ELT Request, OE Manager Request, FCR…" at bounding box center [570, 290] width 752 height 388
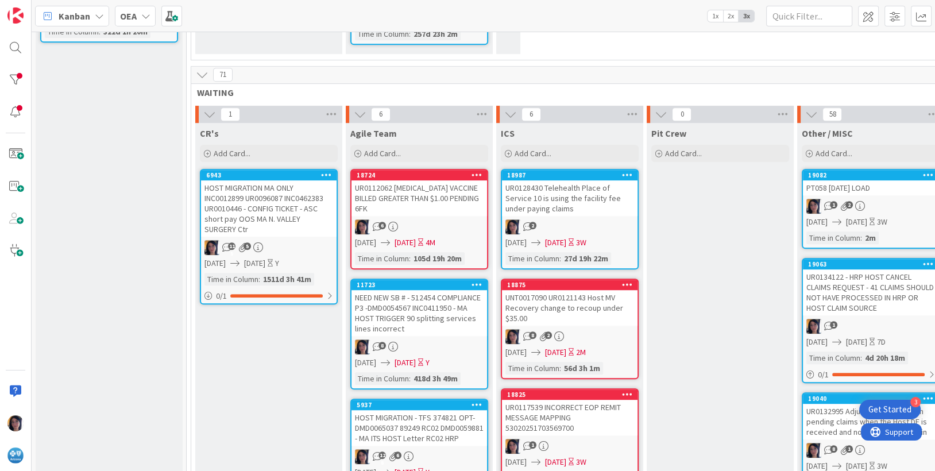
scroll to position [790, 0]
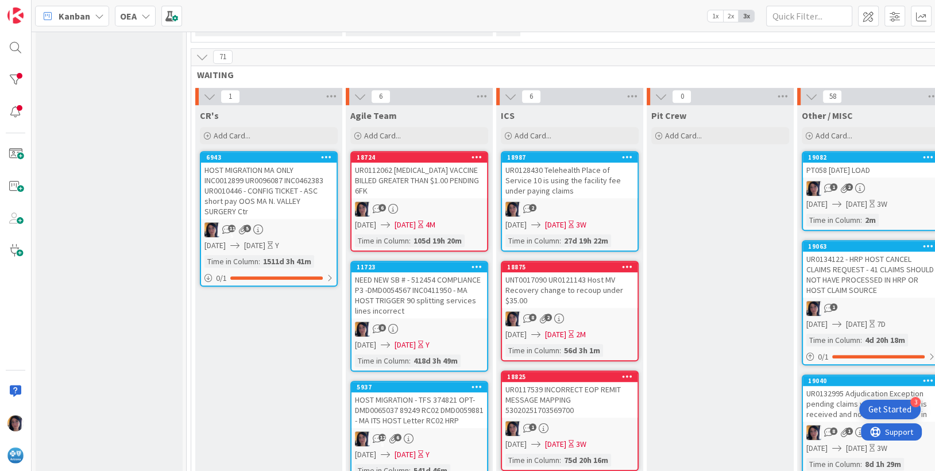
click at [841, 262] on div "UR0134122 - HRP HOST CANCEL CLAIMS REQUEST - 41 CLAIMS SHOULD NOT HAVE PROCESSE…" at bounding box center [871, 275] width 136 height 46
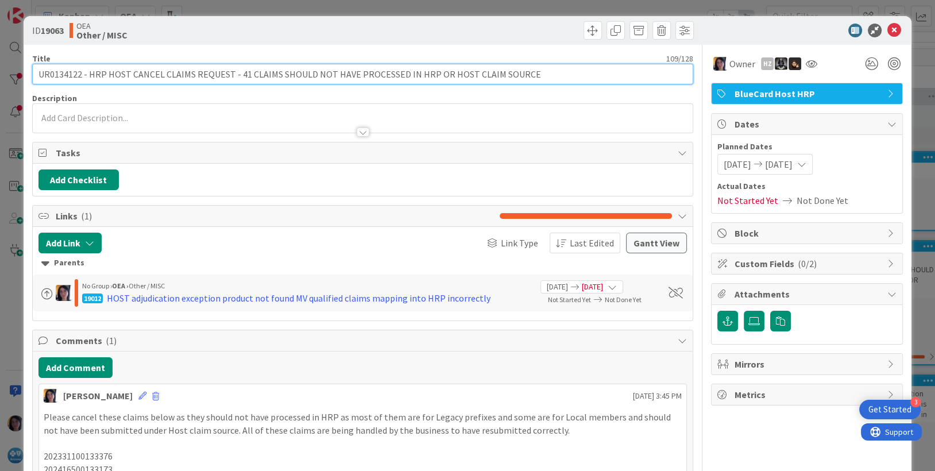
click at [60, 69] on input "UR0134122 - HRP HOST CANCEL CLAIMS REQUEST - 41 CLAIMS SHOULD NOT HAVE PROCESSE…" at bounding box center [362, 74] width 661 height 21
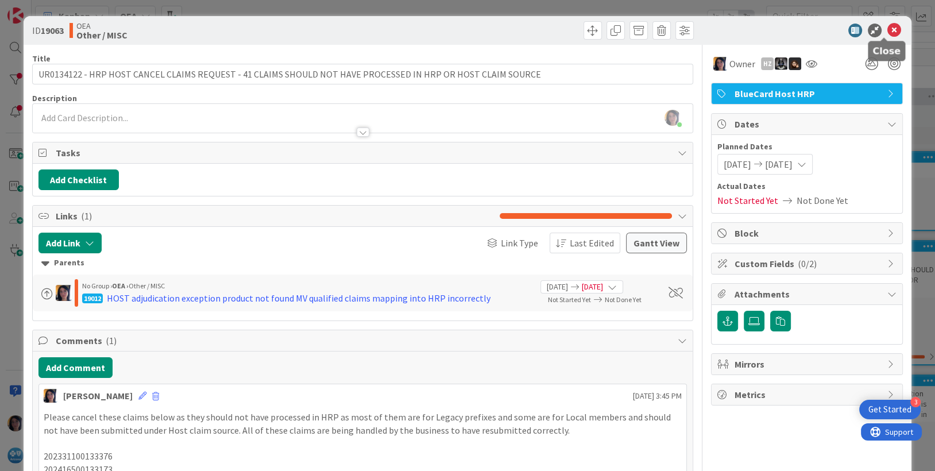
click at [887, 26] on icon at bounding box center [894, 31] width 14 height 14
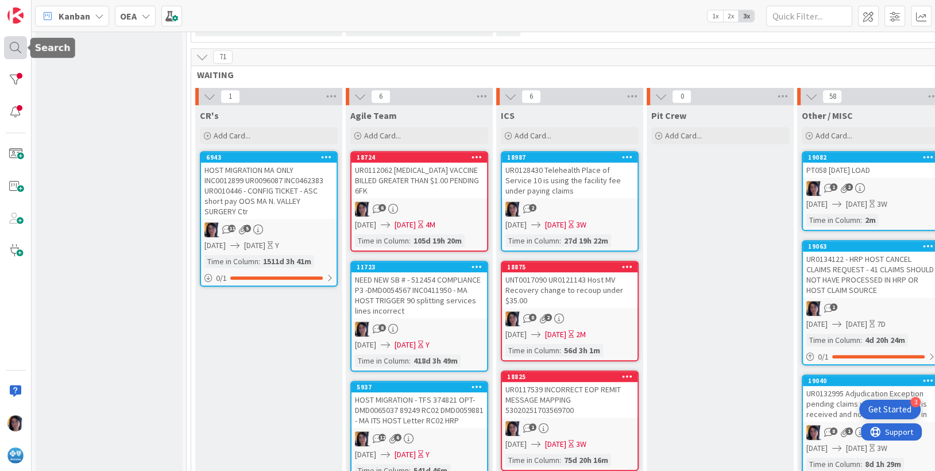
click at [16, 48] on div at bounding box center [15, 47] width 23 height 23
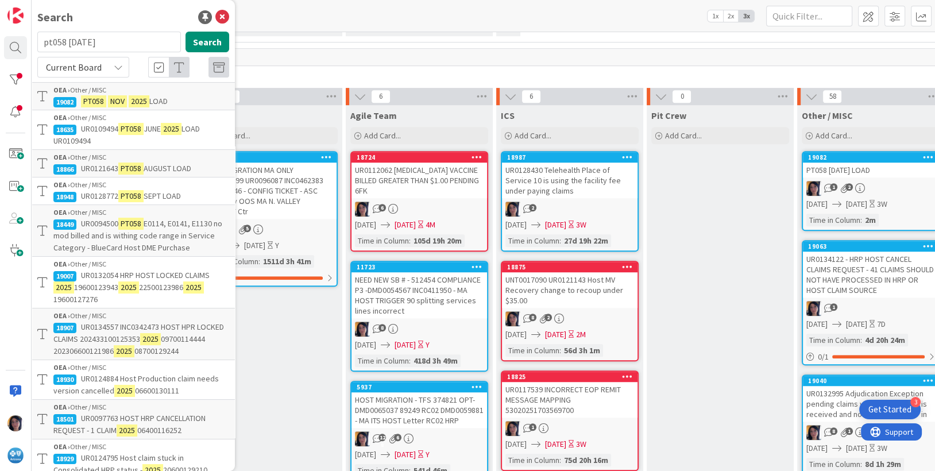
drag, startPoint x: 110, startPoint y: 42, endPoint x: 37, endPoint y: 46, distance: 73.0
click at [37, 46] on input "pt058 [DATE]" at bounding box center [109, 42] width 144 height 21
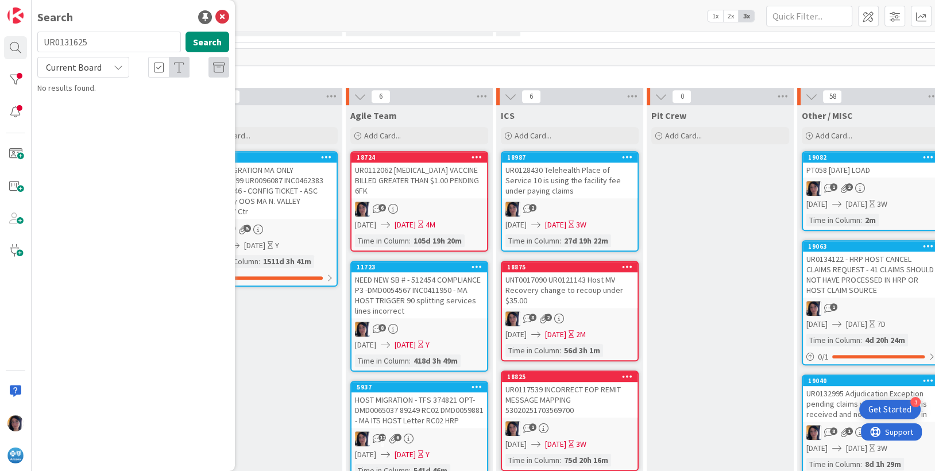
click at [71, 71] on span "Current Board" at bounding box center [74, 66] width 56 height 11
click at [76, 119] on span "All Boards" at bounding box center [103, 114] width 119 height 17
click at [204, 40] on button "Search" at bounding box center [207, 42] width 44 height 21
drag, startPoint x: 38, startPoint y: 220, endPoint x: 108, endPoint y: 235, distance: 71.1
click at [38, 220] on div "Search UR0131625 Search All Boards Current Board All Boards No results found." at bounding box center [133, 235] width 203 height 471
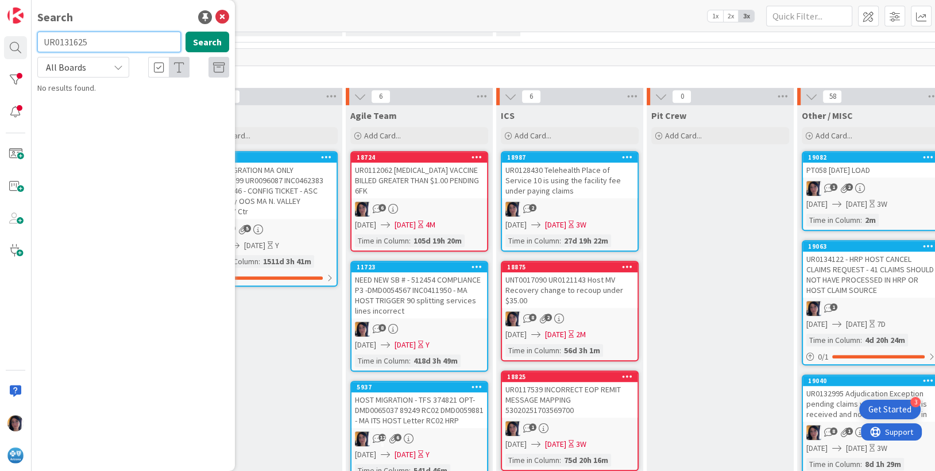
click at [52, 44] on input "UR0131625" at bounding box center [109, 42] width 144 height 21
paste input "22693"
type input "UR0122693"
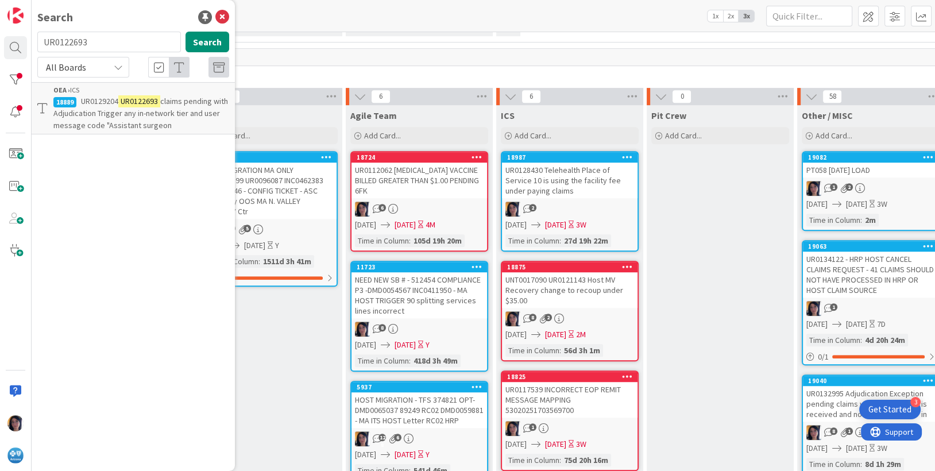
click at [123, 111] on span "claims pending with Adjudication Trigger any in-network tier and user message c…" at bounding box center [140, 113] width 175 height 34
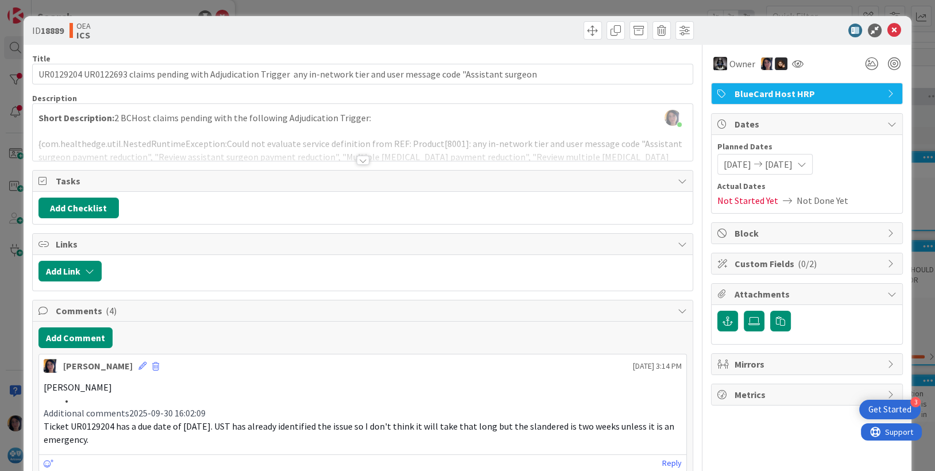
click at [87, 108] on div "[PERSON_NAME] just joined Short Description: 2 BCHost claims pending with the f…" at bounding box center [363, 132] width 660 height 57
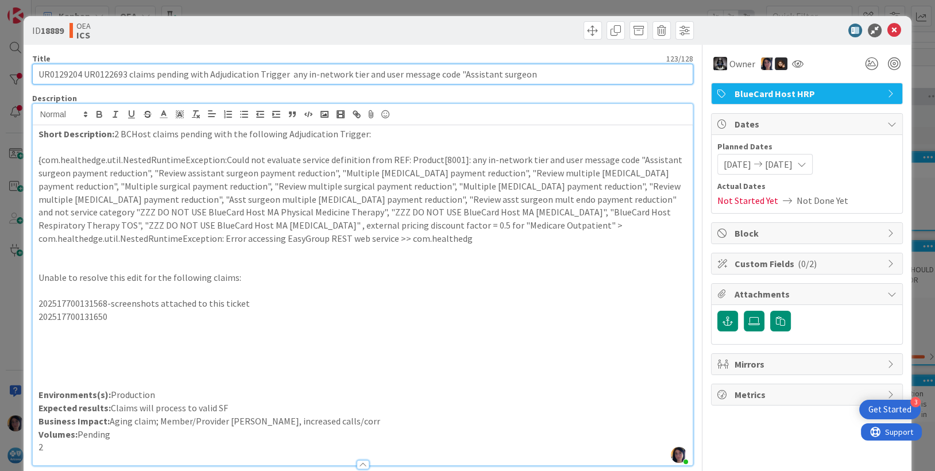
click at [60, 73] on input "UR0129204 UR0122693 claims pending with Adjudication Trigger any in-network tie…" at bounding box center [362, 74] width 661 height 21
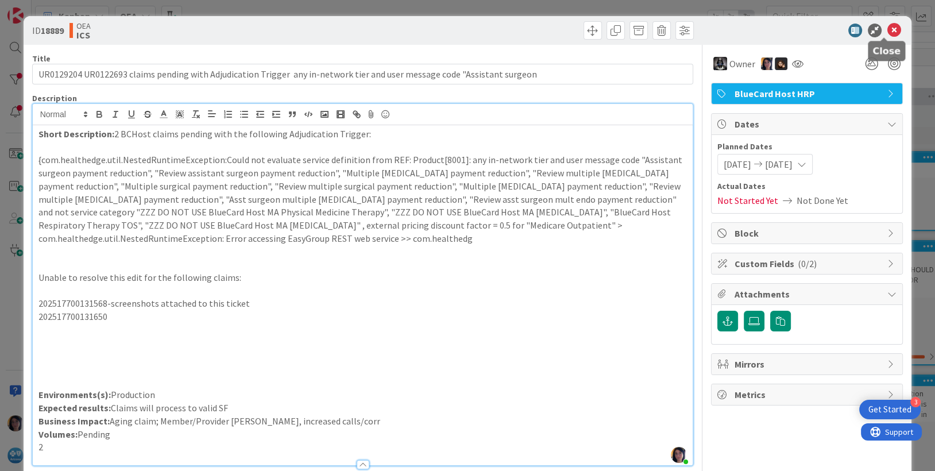
click at [887, 25] on icon at bounding box center [894, 31] width 14 height 14
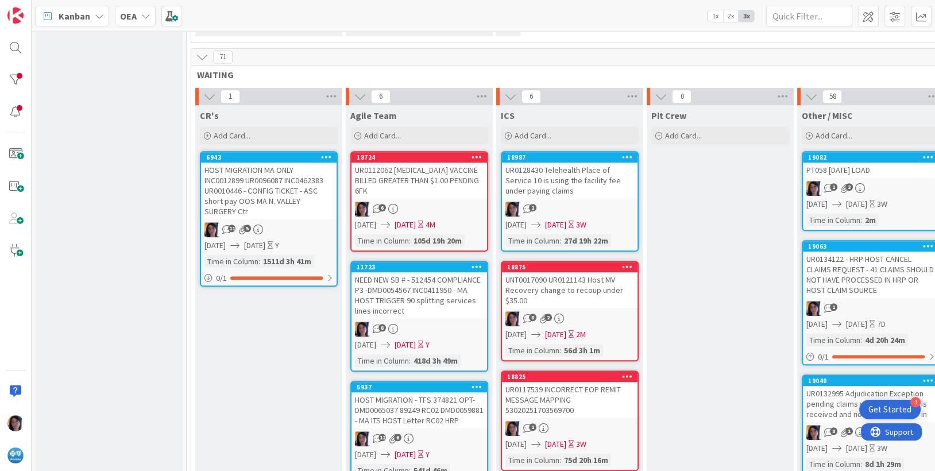
click at [858, 270] on div "UR0134122 - HRP HOST CANCEL CLAIMS REQUEST - 41 CLAIMS SHOULD NOT HAVE PROCESSE…" at bounding box center [871, 275] width 136 height 46
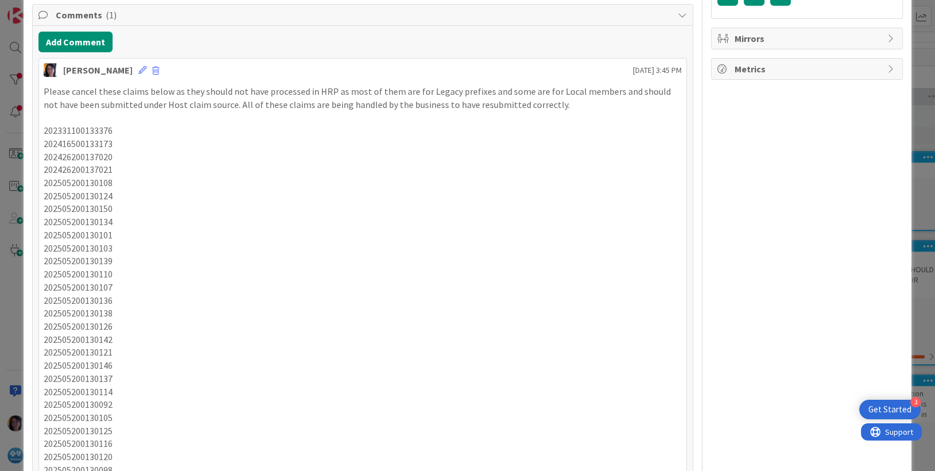
scroll to position [359, 0]
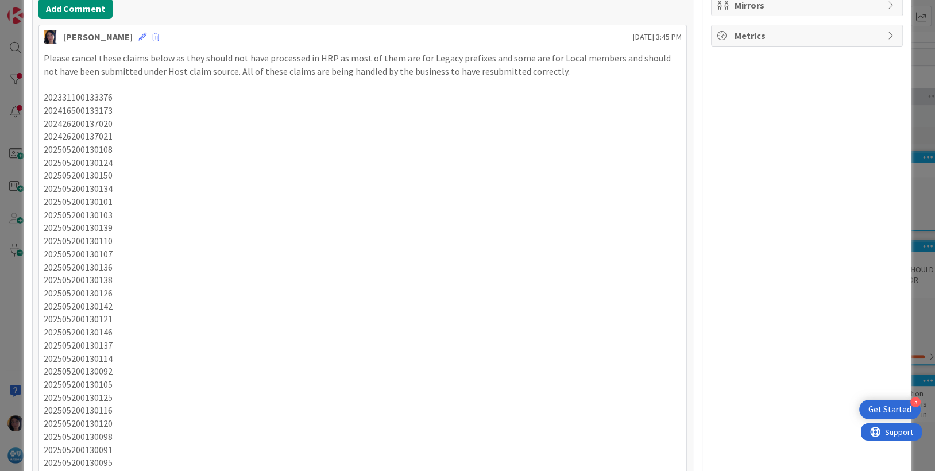
click at [190, 291] on p "202505200130126" at bounding box center [363, 293] width 639 height 13
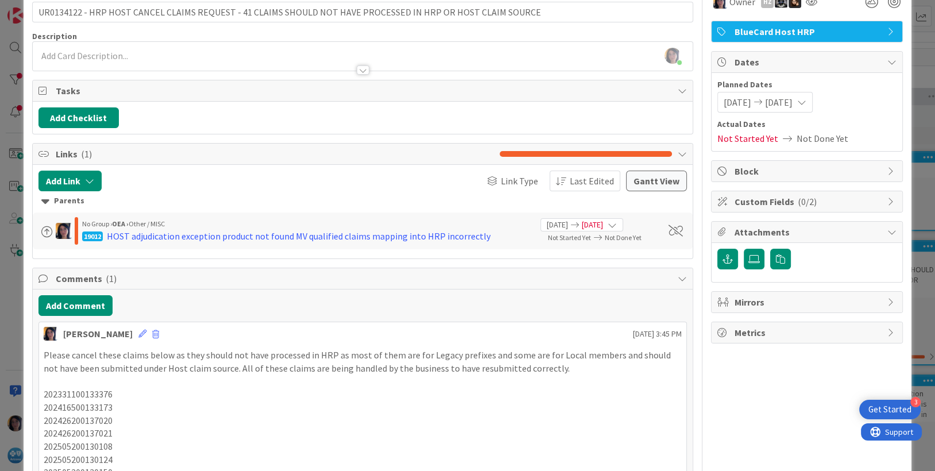
scroll to position [0, 0]
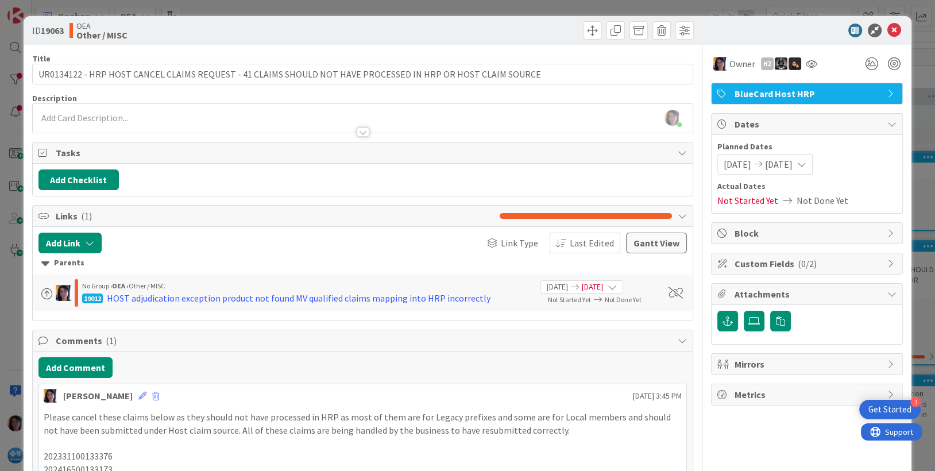
click at [230, 458] on p "202331100133376" at bounding box center [363, 456] width 639 height 13
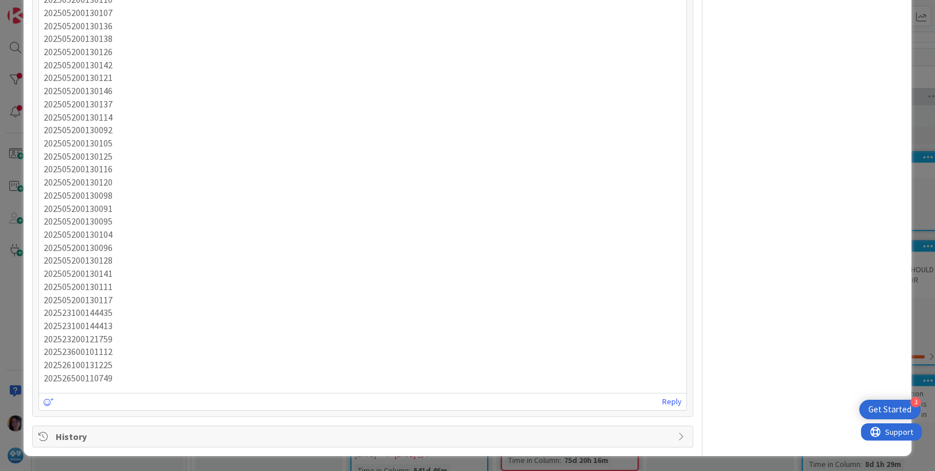
drag, startPoint x: 326, startPoint y: 241, endPoint x: 320, endPoint y: 246, distance: 7.7
click at [326, 241] on p "202505200130096" at bounding box center [363, 247] width 639 height 13
click at [229, 257] on p "202505200130128" at bounding box center [363, 260] width 639 height 13
click at [55, 228] on p "202505200130104" at bounding box center [363, 234] width 639 height 13
click at [374, 284] on p "202505200130111" at bounding box center [363, 286] width 639 height 13
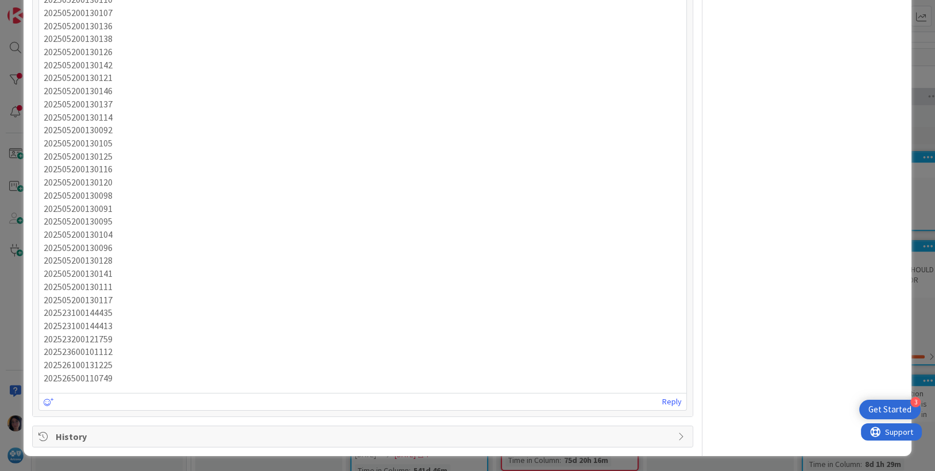
click at [58, 264] on p "202505200130128" at bounding box center [363, 260] width 639 height 13
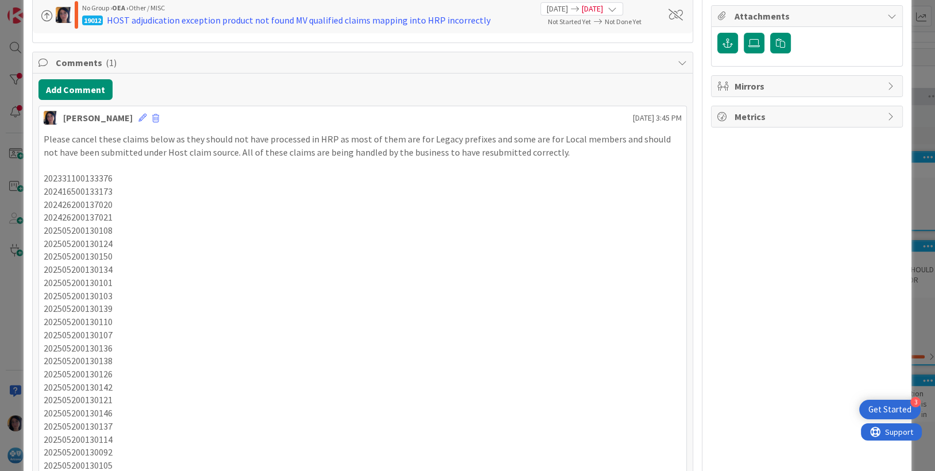
scroll to position [287, 0]
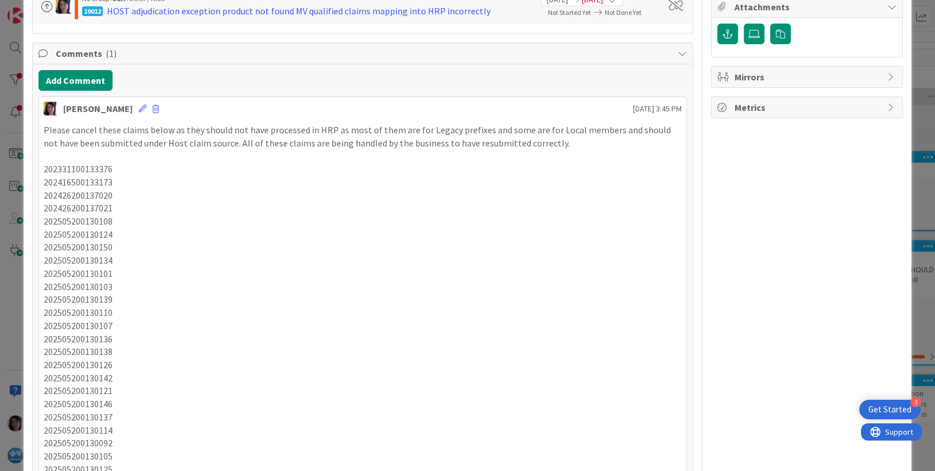
click at [319, 232] on p "202505200130124" at bounding box center [363, 234] width 639 height 13
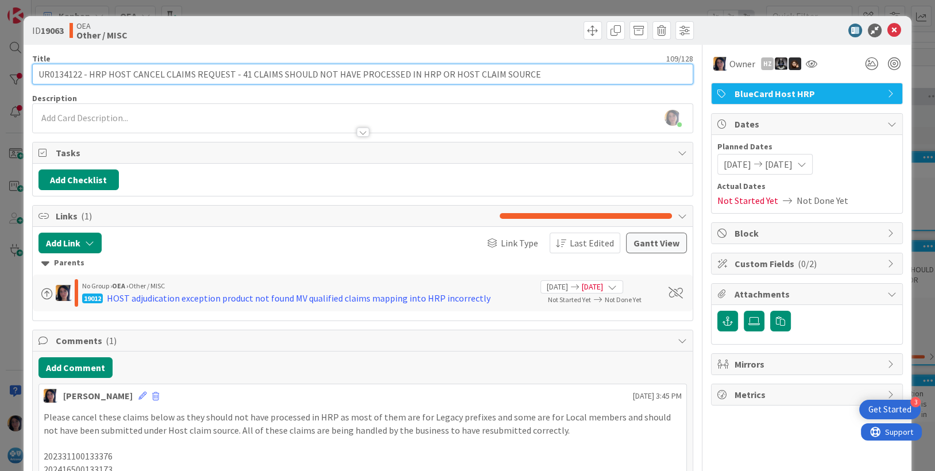
drag, startPoint x: 90, startPoint y: 72, endPoint x: 562, endPoint y: 74, distance: 472.0
click at [562, 74] on input "UR0134122 - HRP HOST CANCEL CLAIMS REQUEST - 41 CLAIMS SHOULD NOT HAVE PROCESSE…" at bounding box center [362, 74] width 661 height 21
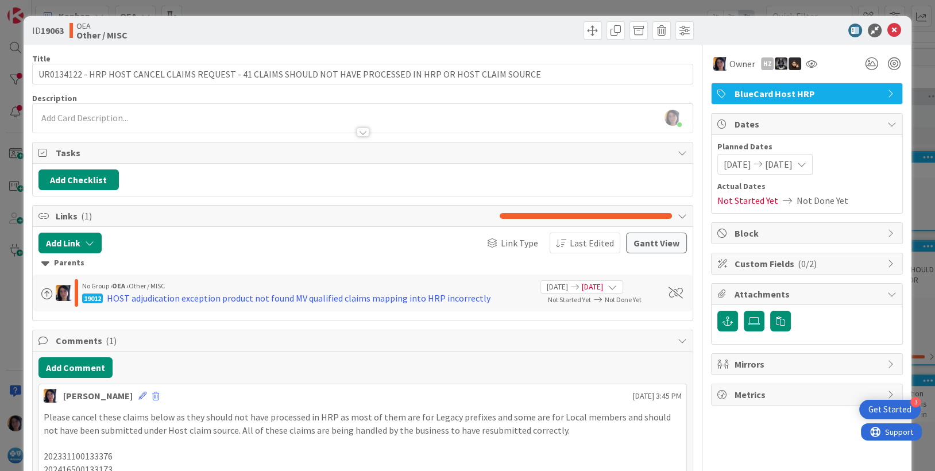
click at [313, 96] on div "Description" at bounding box center [362, 98] width 661 height 10
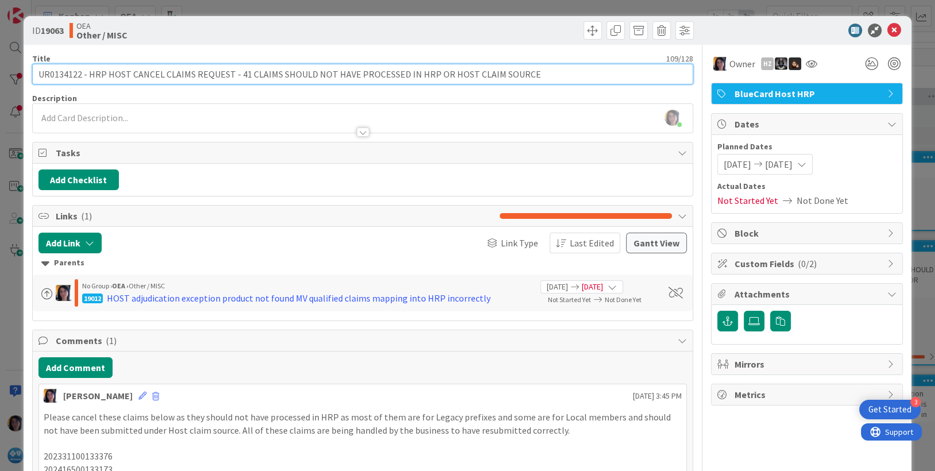
drag, startPoint x: 89, startPoint y: 71, endPoint x: 230, endPoint y: 73, distance: 141.3
click at [230, 73] on input "UR0134122 - HRP HOST CANCEL CLAIMS REQUEST - 41 CLAIMS SHOULD NOT HAVE PROCESSE…" at bounding box center [362, 74] width 661 height 21
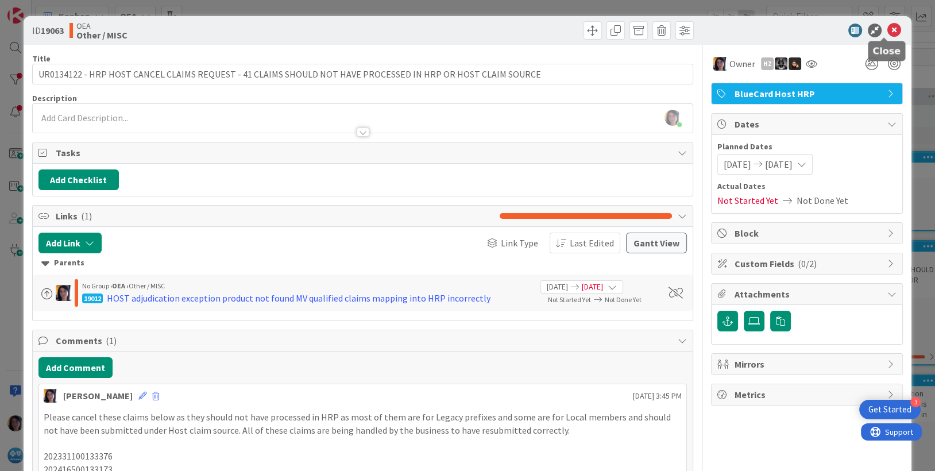
click at [887, 32] on icon at bounding box center [894, 31] width 14 height 14
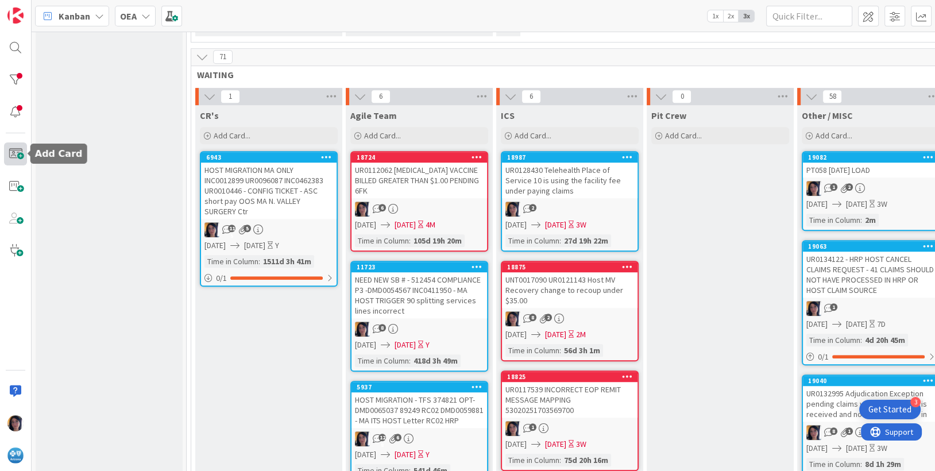
click at [20, 155] on span at bounding box center [15, 153] width 23 height 23
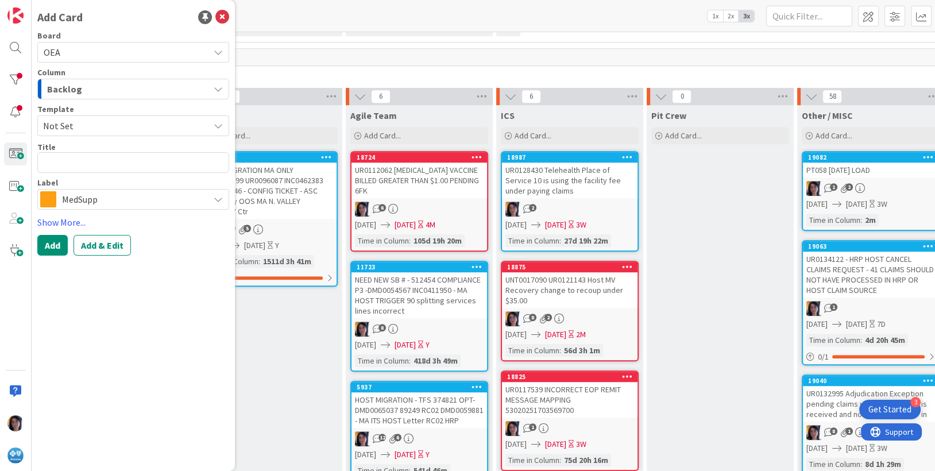
type textarea "x"
type textarea "UR0135038"
click at [60, 90] on span "Backlog" at bounding box center [64, 89] width 35 height 15
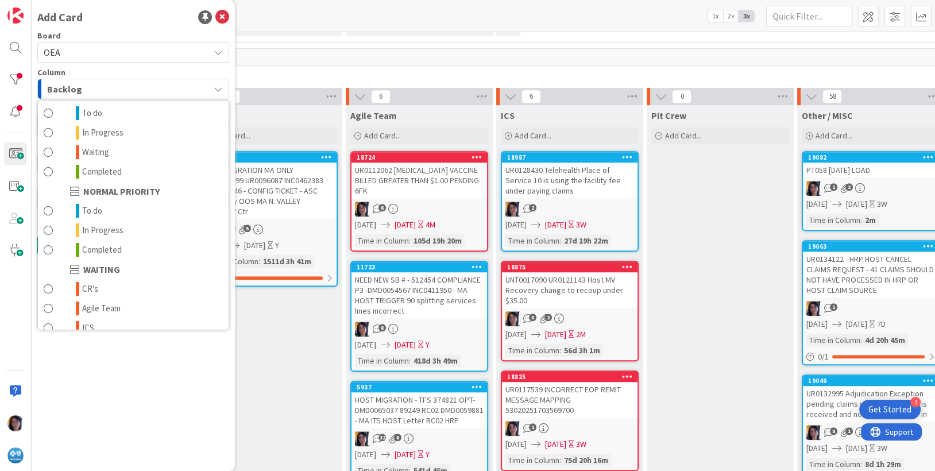
scroll to position [112, 0]
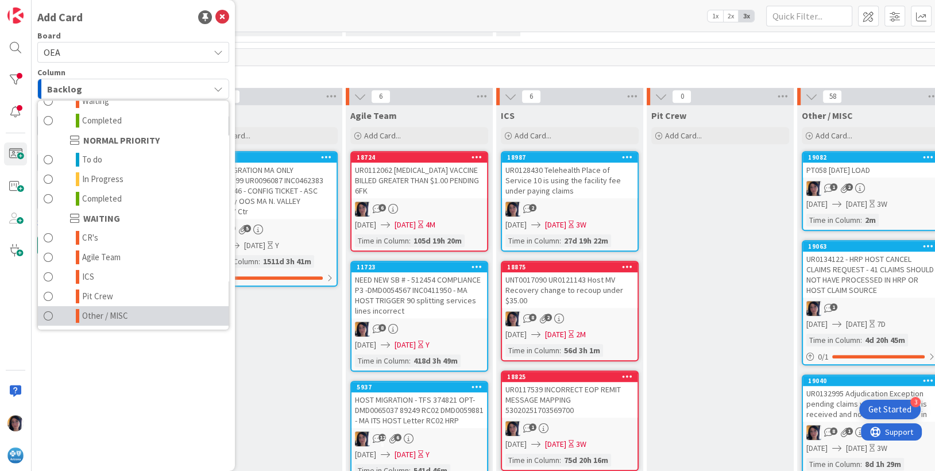
drag, startPoint x: 98, startPoint y: 314, endPoint x: 119, endPoint y: 283, distance: 36.8
click at [98, 314] on span "Other / MISC" at bounding box center [105, 316] width 46 height 14
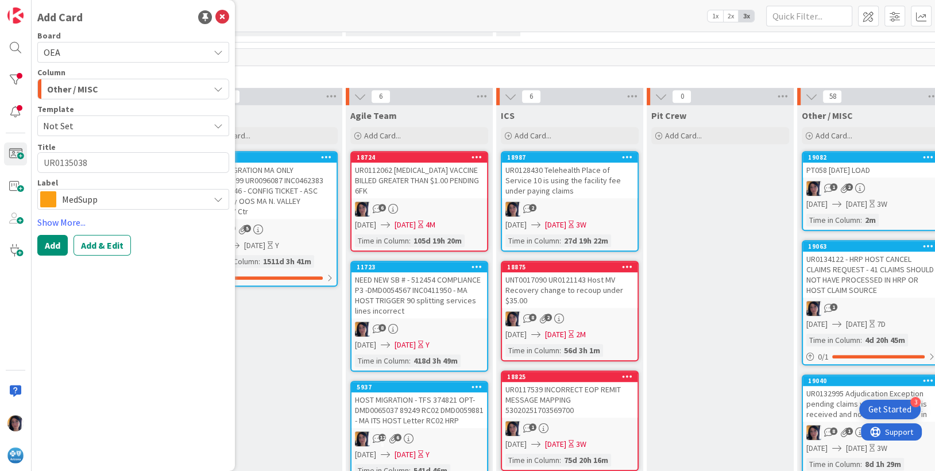
click at [116, 201] on span "MedSupp" at bounding box center [132, 199] width 141 height 16
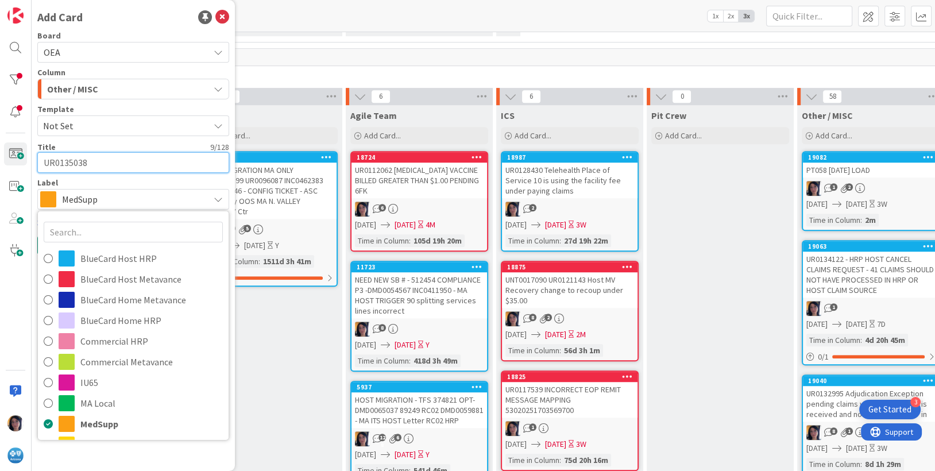
click at [104, 164] on textarea "UR0135038" at bounding box center [133, 162] width 192 height 21
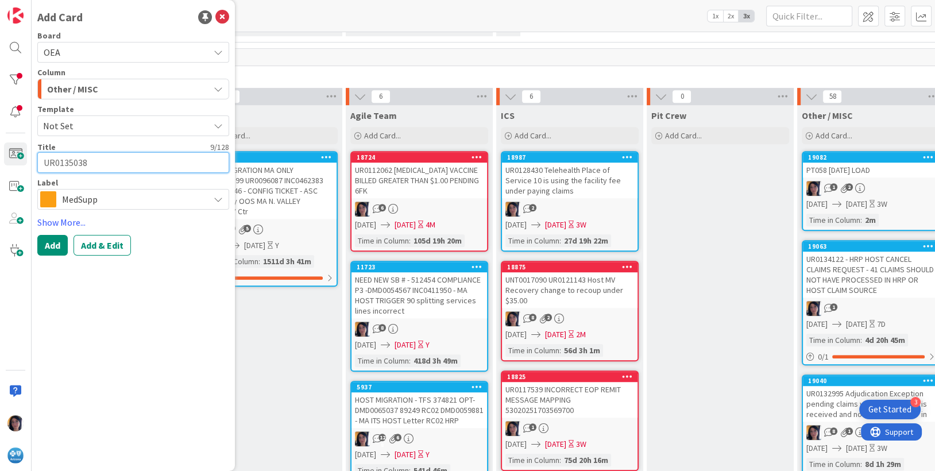
type textarea "x"
type textarea "UR0135038"
paste textarea "HRP HOST [PERSON_NAME] CLAIMS REQUEST - 14 claims"
type textarea "x"
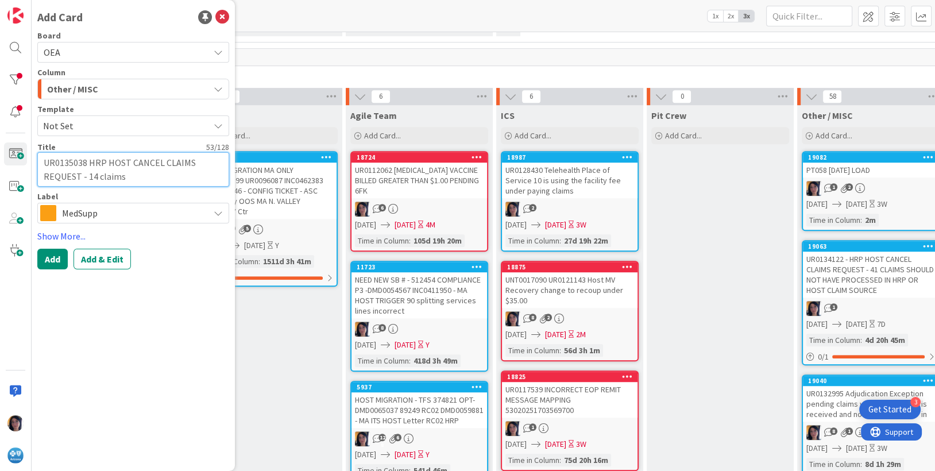
type textarea "UR0135038 HRP HOST CANCEL CLAIMS REQUEST - 14 claims"
click at [87, 210] on span "MedSupp" at bounding box center [132, 213] width 141 height 16
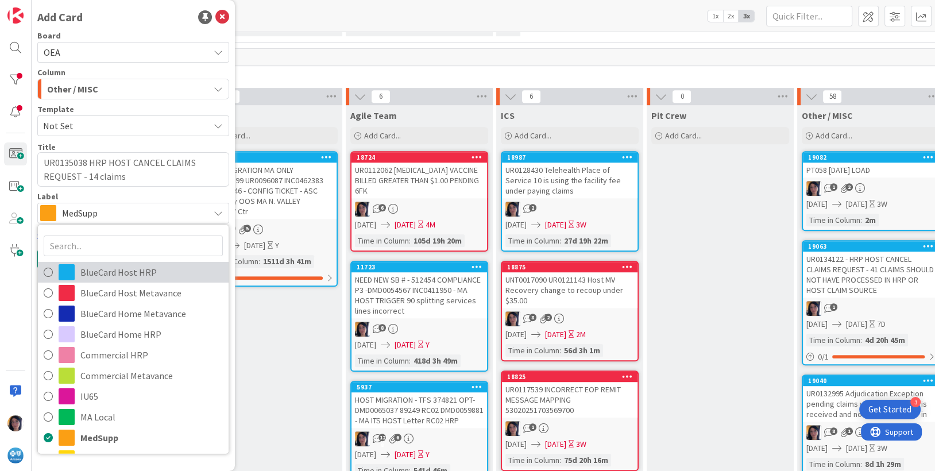
click at [101, 268] on span "BlueCard Host HRP" at bounding box center [151, 271] width 142 height 17
type textarea "x"
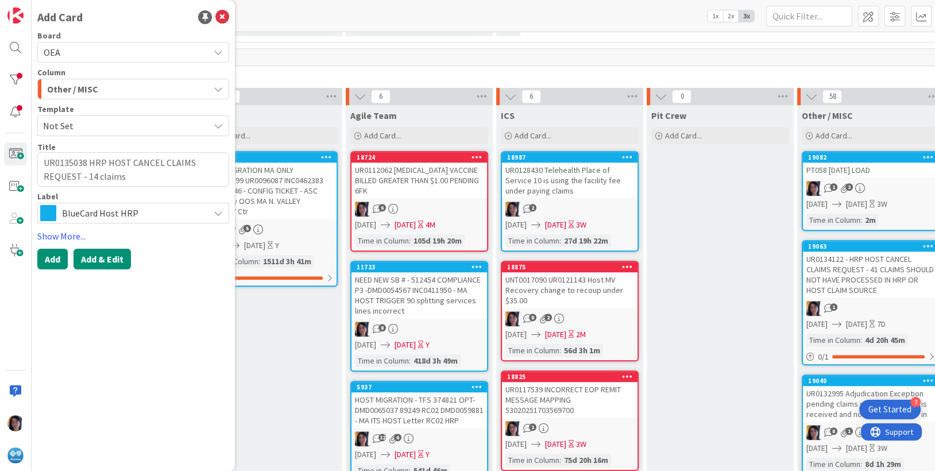
click at [103, 256] on button "Add & Edit" at bounding box center [101, 259] width 57 height 21
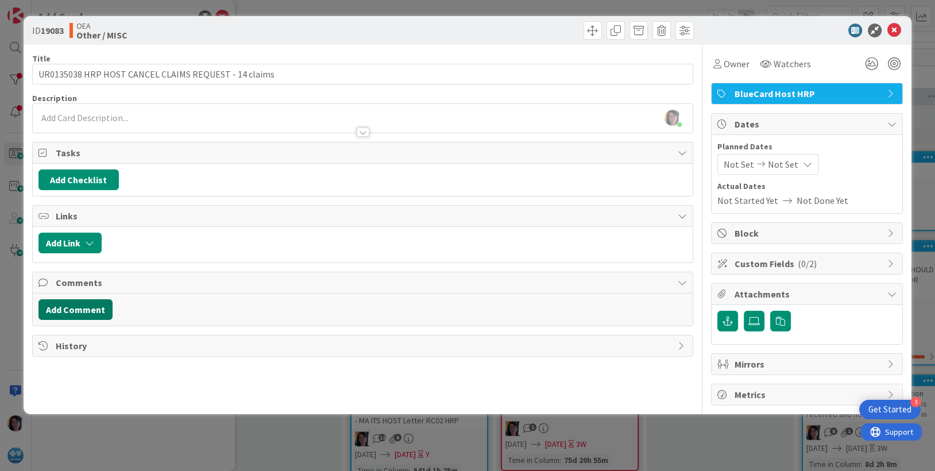
click at [78, 313] on button "Add Comment" at bounding box center [75, 309] width 74 height 21
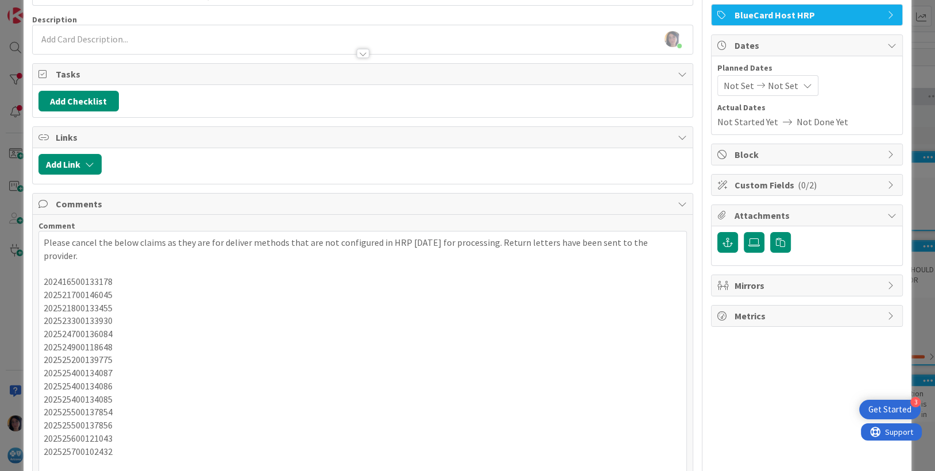
scroll to position [152, 0]
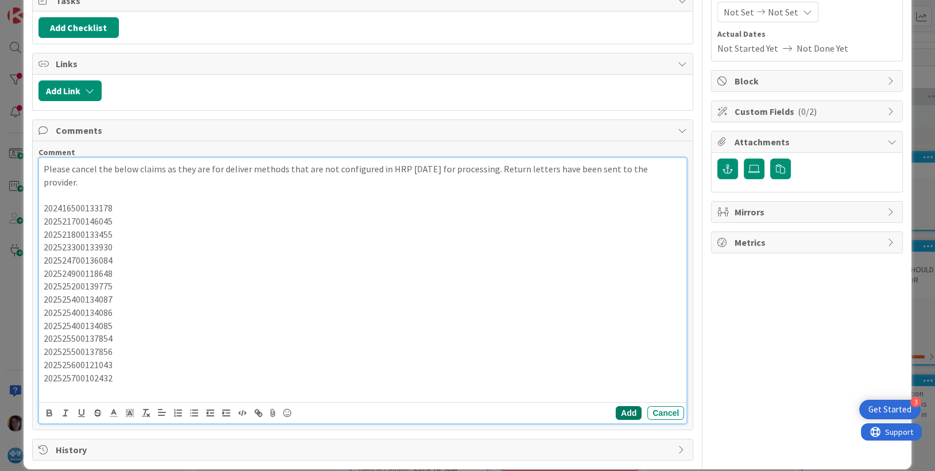
click at [618, 406] on button "Add" at bounding box center [629, 413] width 26 height 14
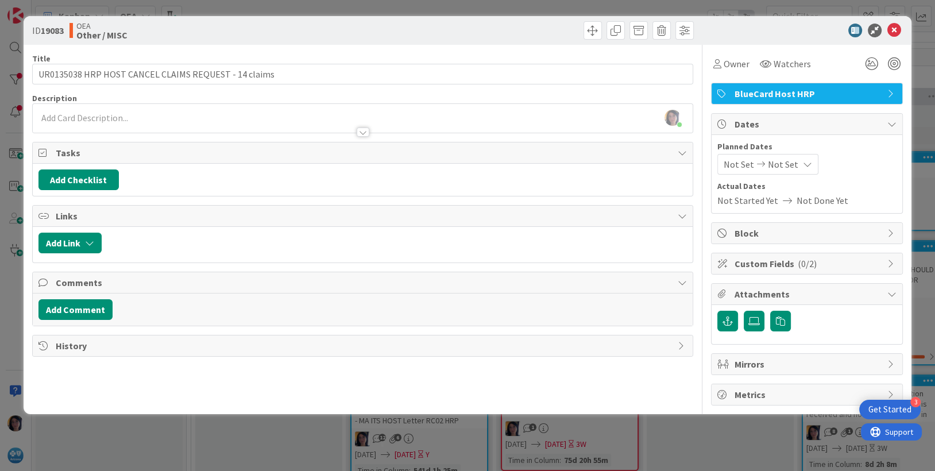
scroll to position [0, 0]
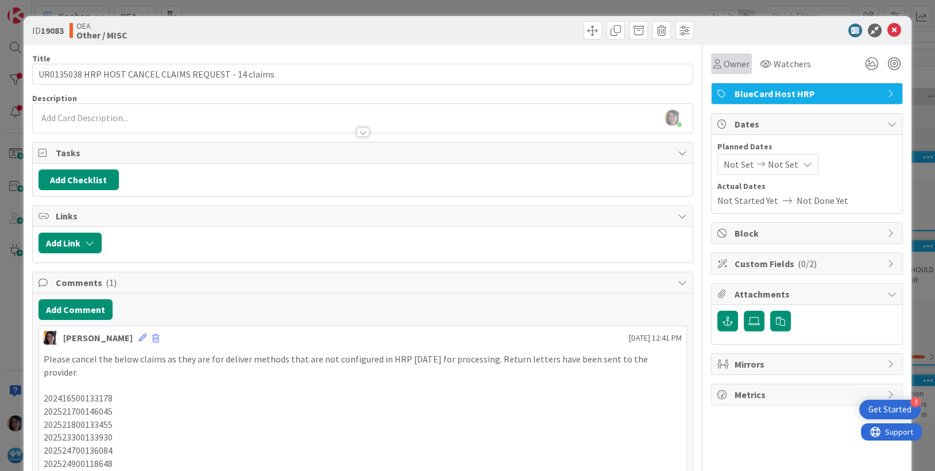
click at [724, 61] on span "Owner" at bounding box center [737, 64] width 26 height 14
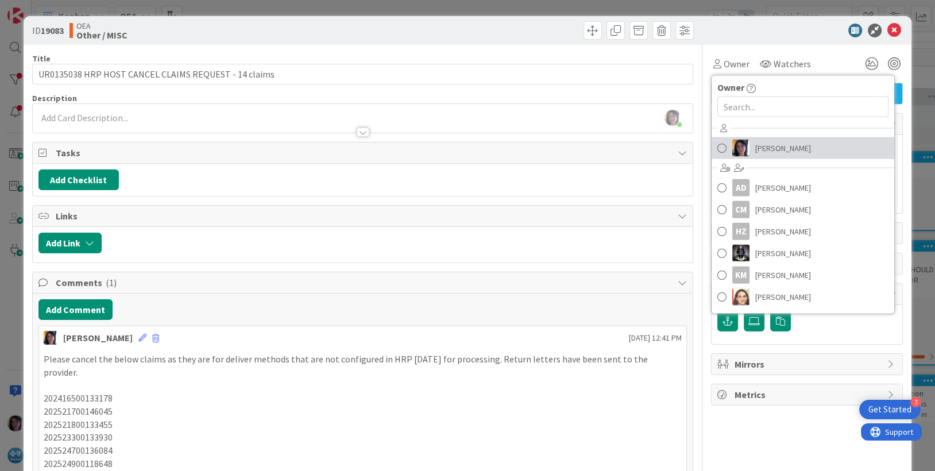
drag, startPoint x: 751, startPoint y: 144, endPoint x: 755, endPoint y: 126, distance: 18.2
click at [755, 144] on span "[PERSON_NAME]" at bounding box center [783, 148] width 56 height 17
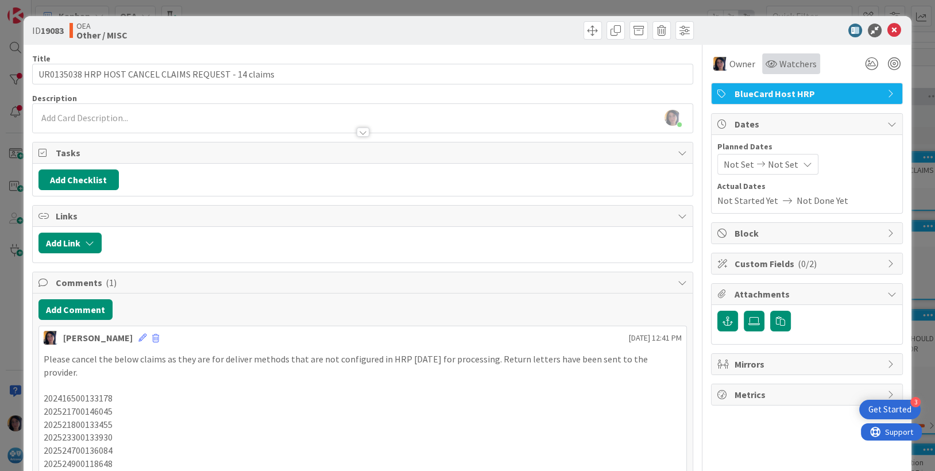
click at [779, 61] on span "Watchers" at bounding box center [797, 64] width 37 height 14
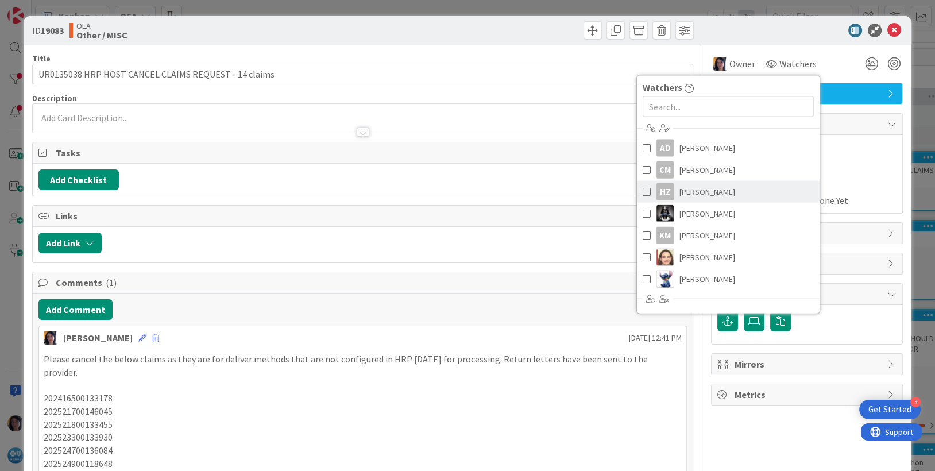
click at [680, 185] on span "[PERSON_NAME]" at bounding box center [707, 191] width 56 height 17
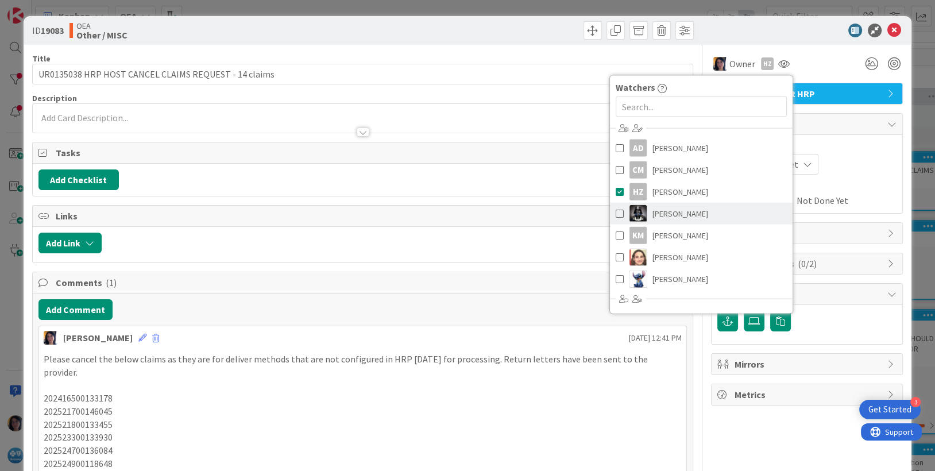
click at [685, 210] on link "[PERSON_NAME]" at bounding box center [701, 214] width 183 height 22
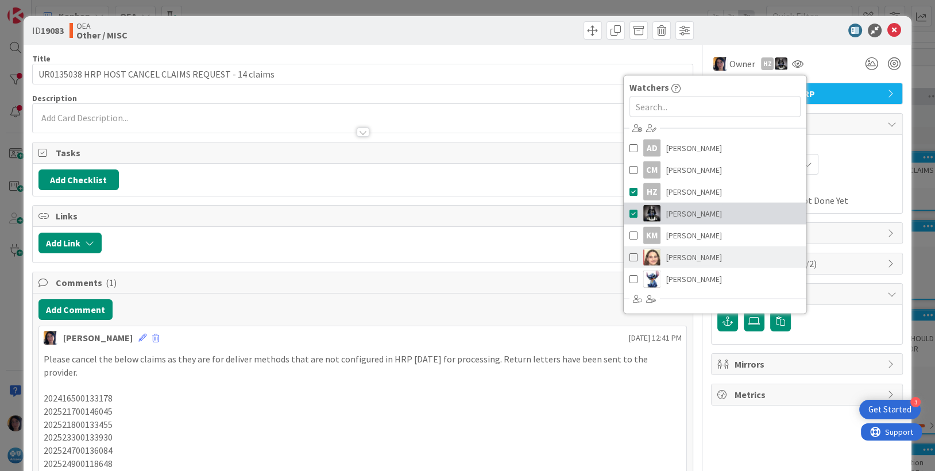
scroll to position [129, 0]
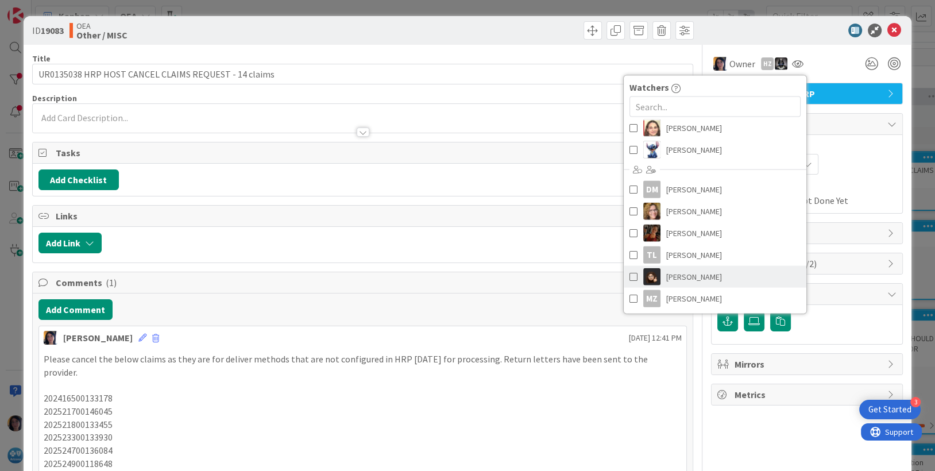
click at [683, 275] on span "[PERSON_NAME]" at bounding box center [694, 276] width 56 height 17
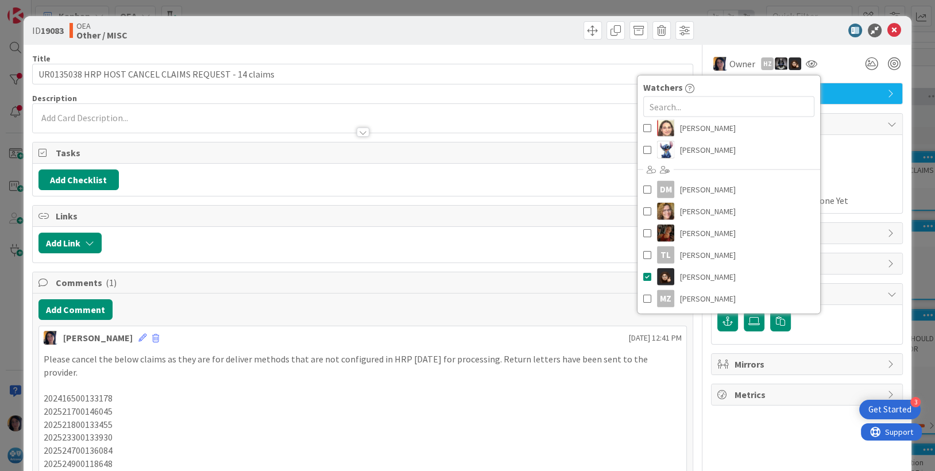
click at [857, 182] on span "Actual Dates" at bounding box center [806, 186] width 179 height 12
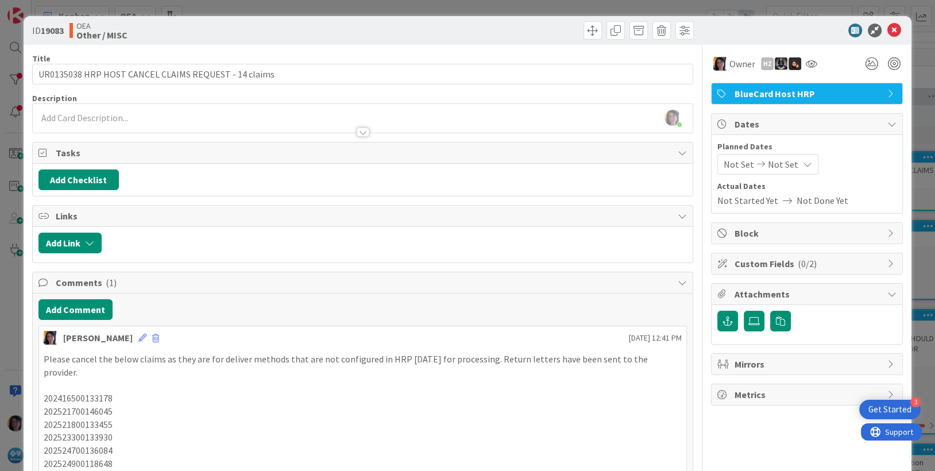
click at [736, 160] on span "Not Set" at bounding box center [739, 164] width 30 height 14
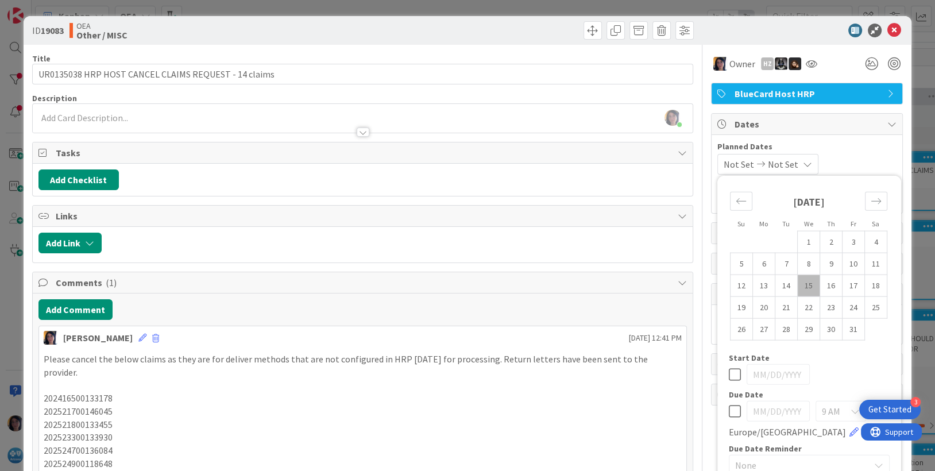
click at [798, 284] on td "15" at bounding box center [809, 285] width 22 height 22
type input "[DATE]"
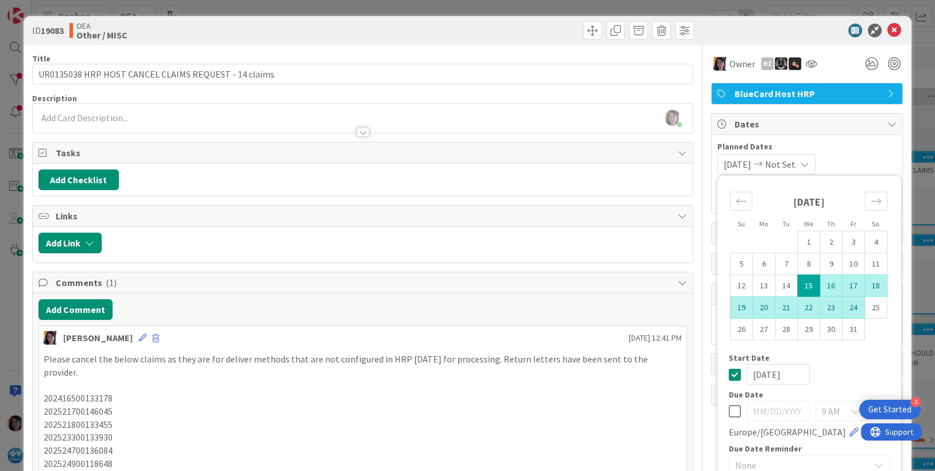
click at [842, 308] on td "24" at bounding box center [853, 307] width 22 height 22
type input "[DATE]"
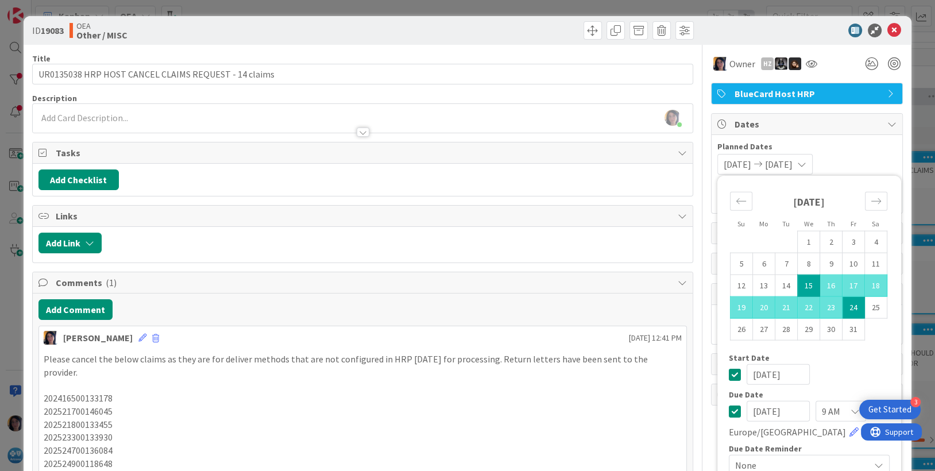
drag, startPoint x: 739, startPoint y: 33, endPoint x: 771, endPoint y: 33, distance: 31.6
click at [740, 33] on div at bounding box center [800, 31] width 203 height 14
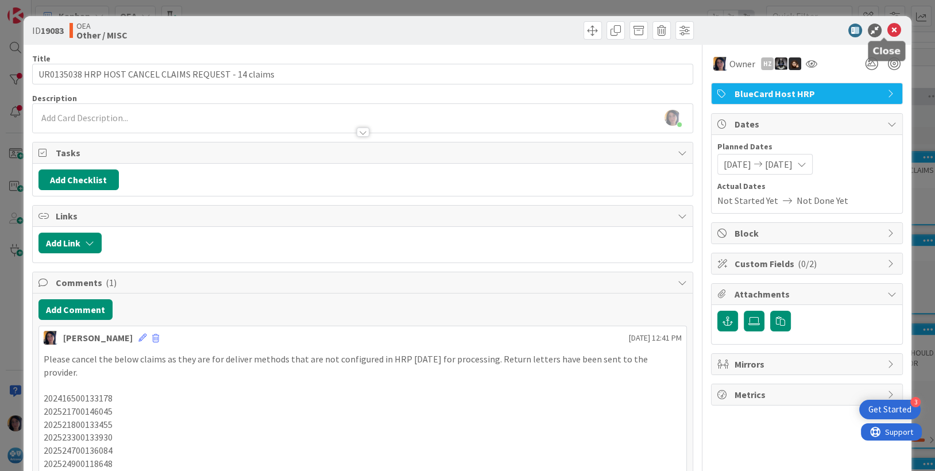
click at [887, 31] on icon at bounding box center [894, 31] width 14 height 14
